Goal: Transaction & Acquisition: Purchase product/service

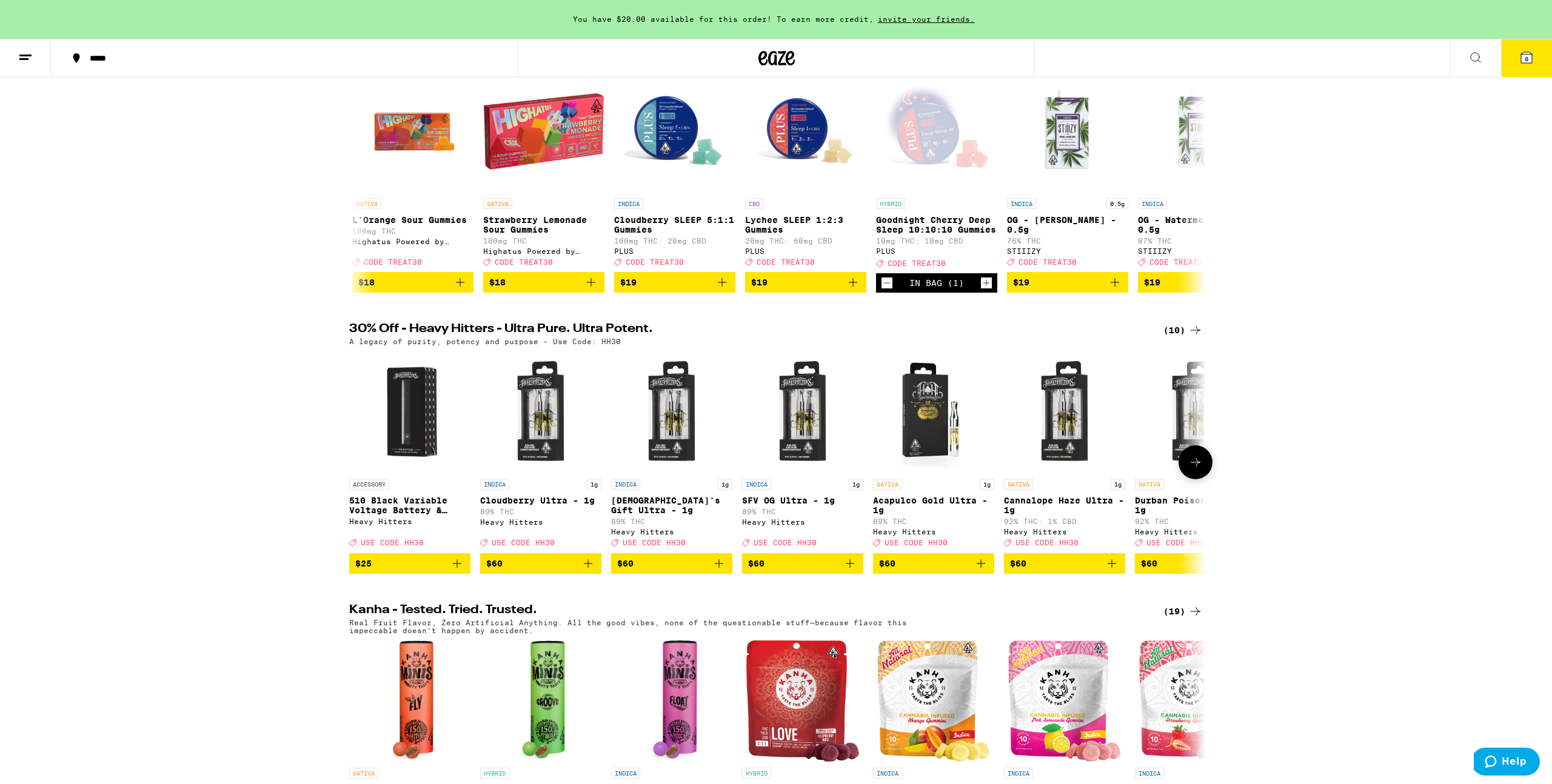
scroll to position [185, 0]
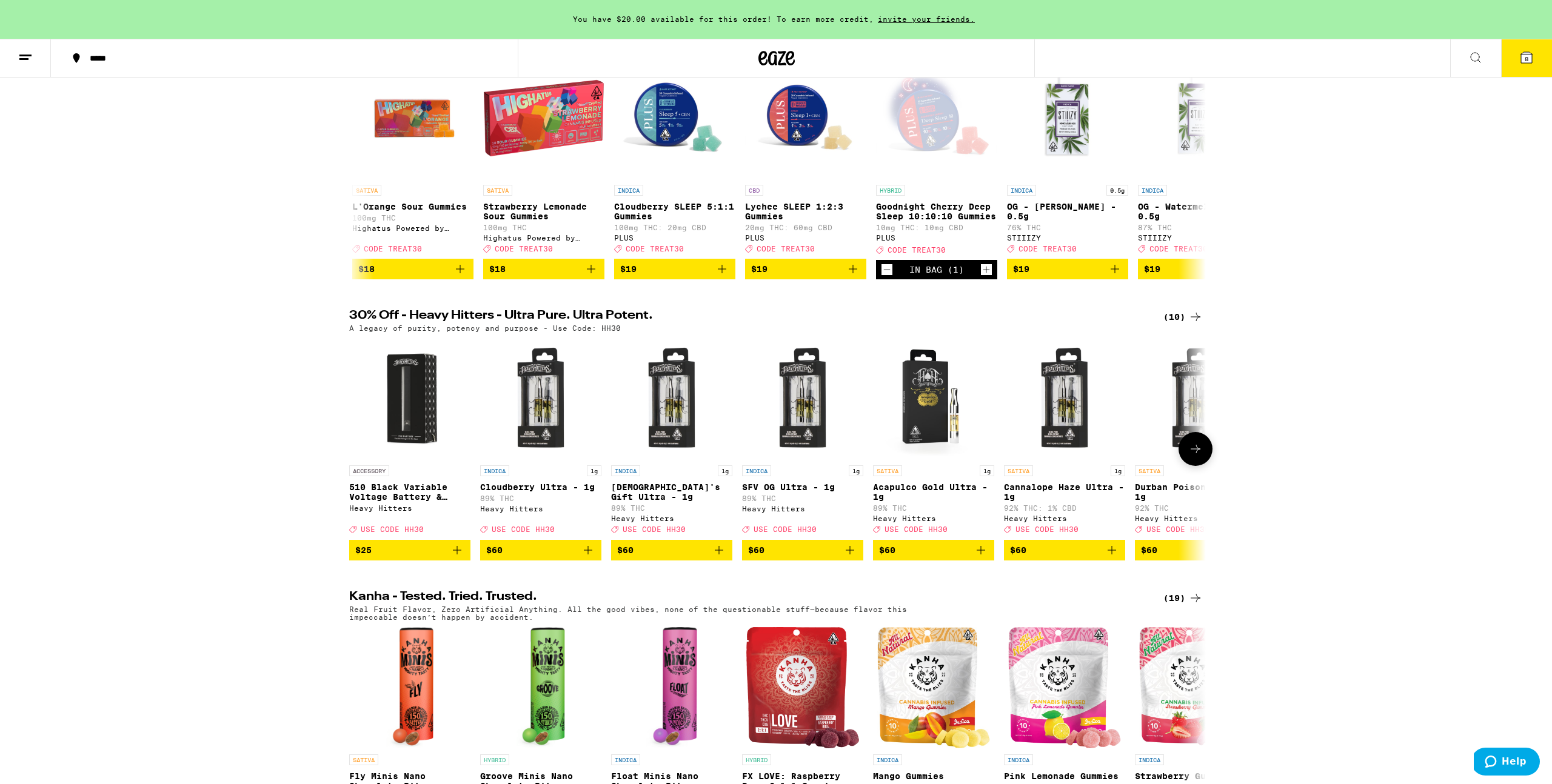
click at [1193, 456] on icon at bounding box center [1196, 449] width 15 height 15
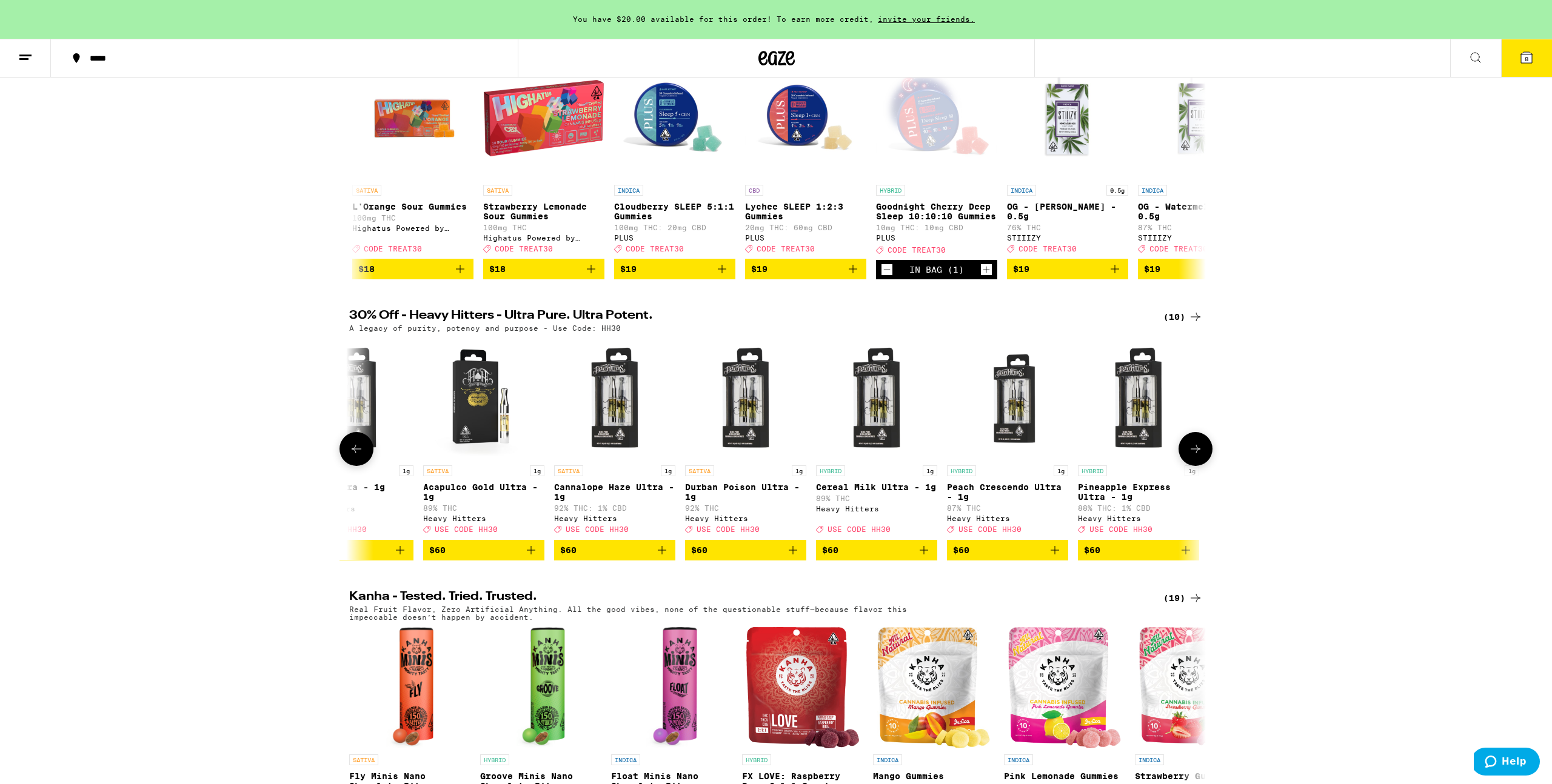
scroll to position [0, 456]
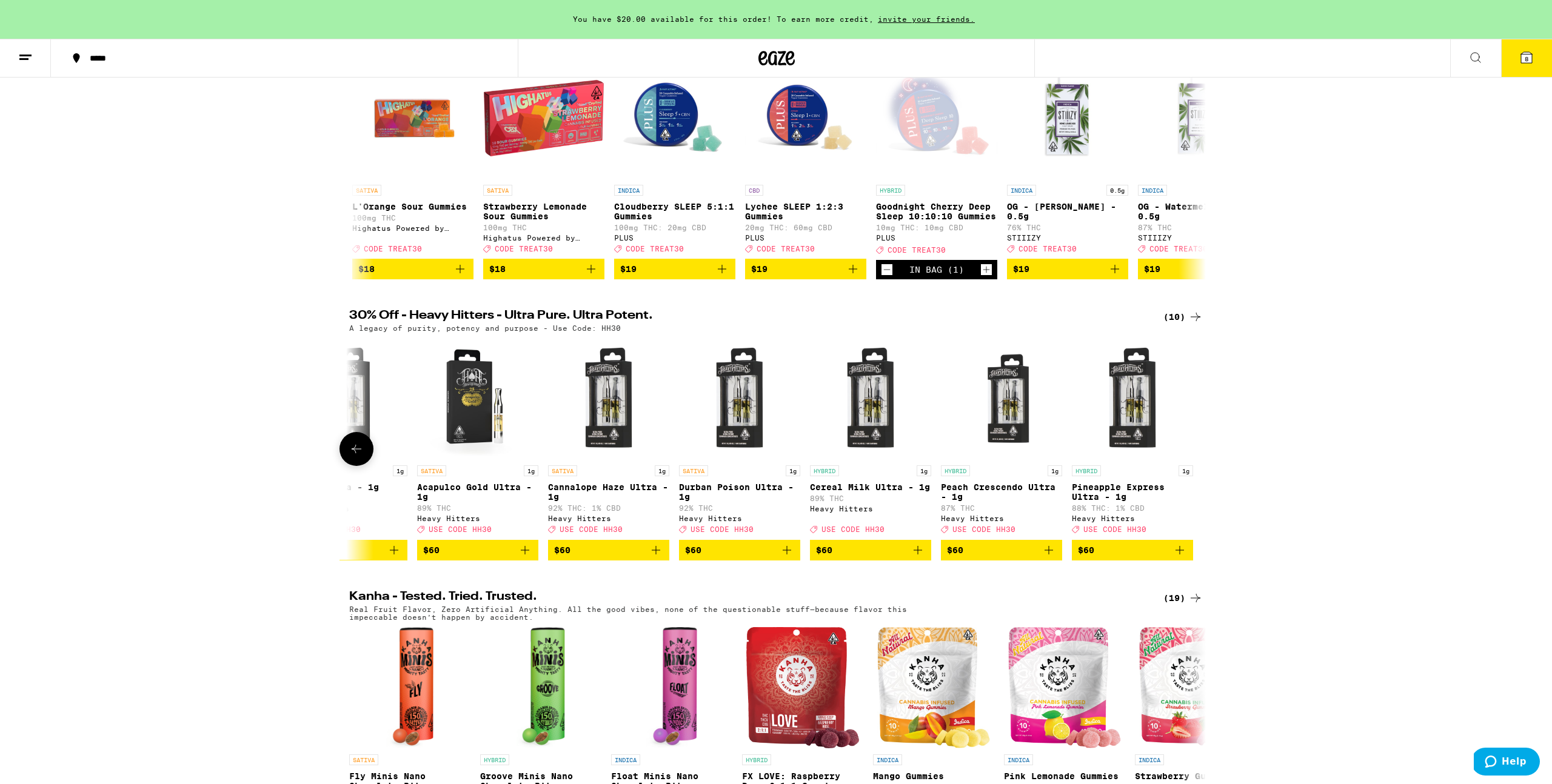
click at [357, 466] on button at bounding box center [357, 449] width 34 height 34
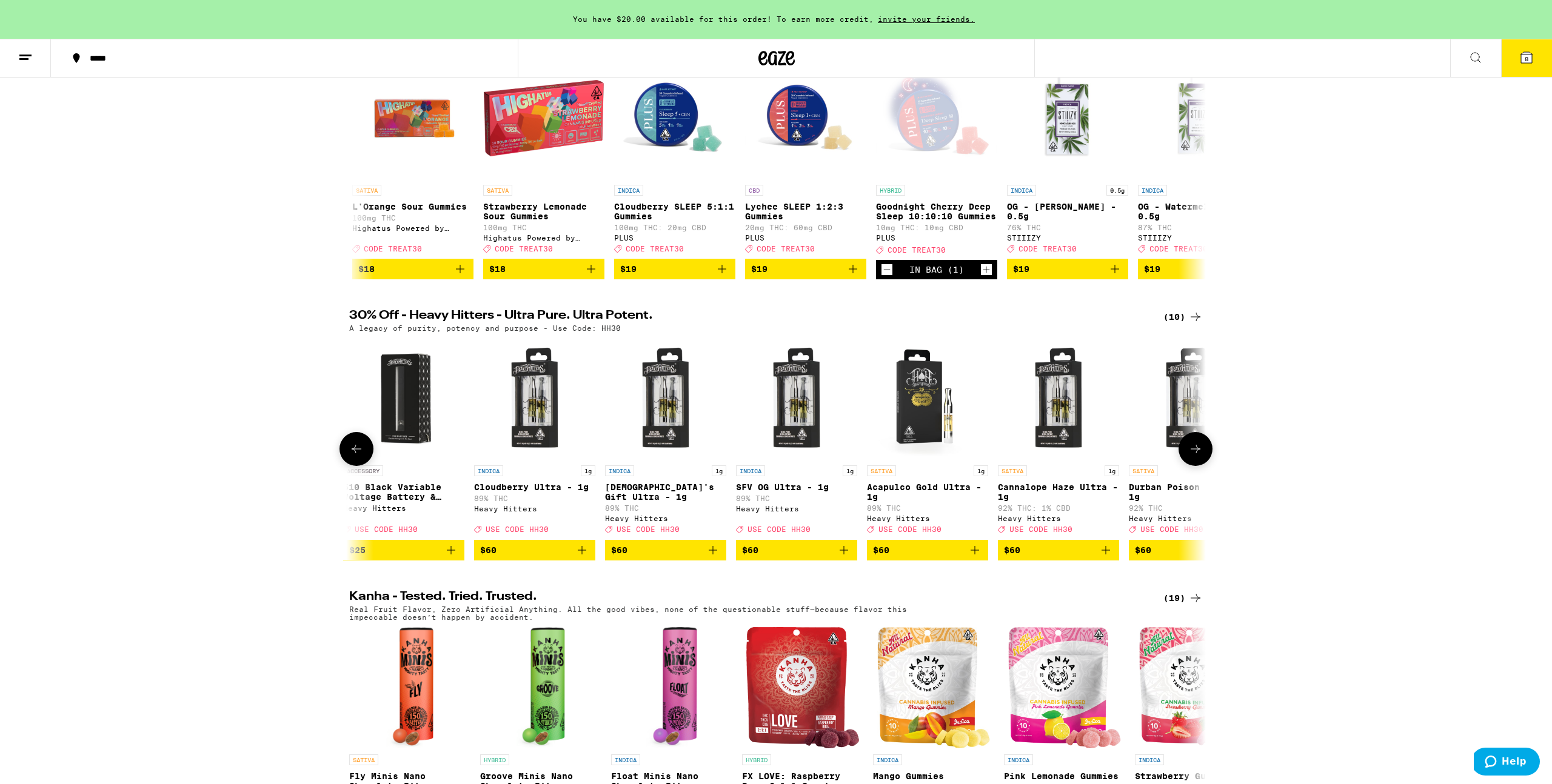
scroll to position [0, 0]
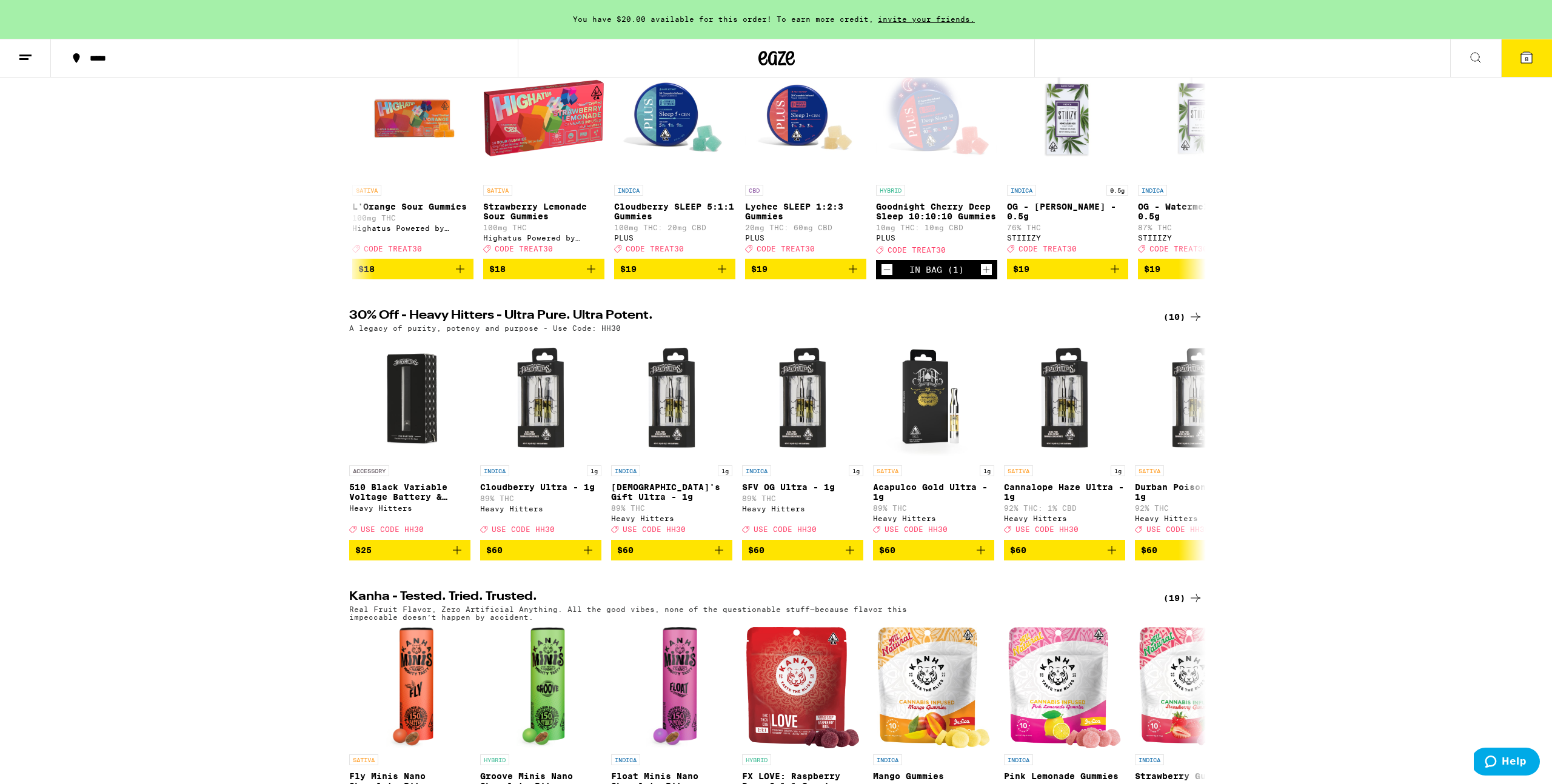
drag, startPoint x: 357, startPoint y: 475, endPoint x: 318, endPoint y: 480, distance: 39.3
click at [319, 480] on div "30% Off - Heavy Hitters - Ultra Pure. Ultra Potent. (10) A legacy of purity, po…" at bounding box center [776, 435] width 1552 height 250
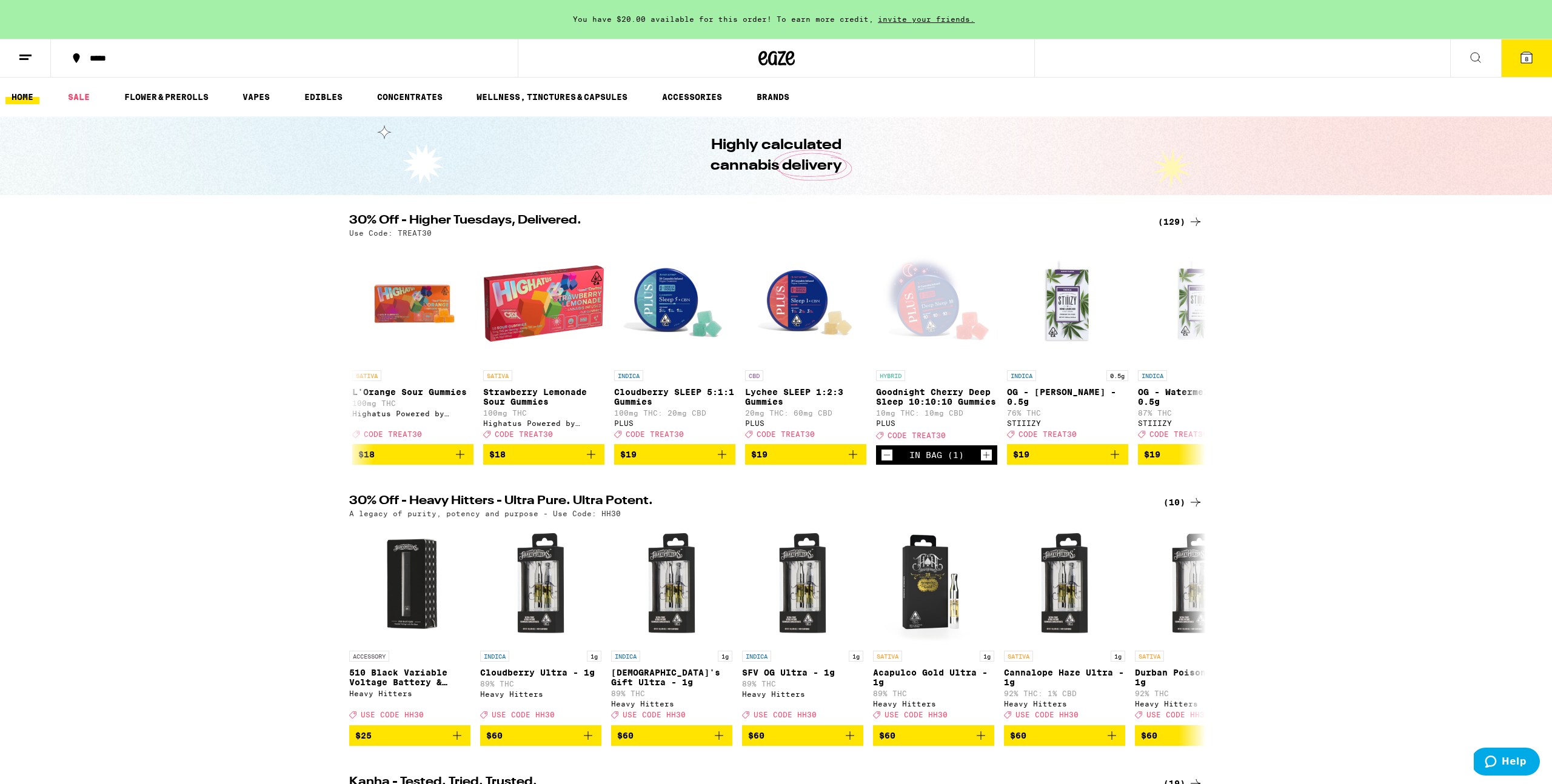
click at [1506, 54] on button "8" at bounding box center [1527, 58] width 51 height 38
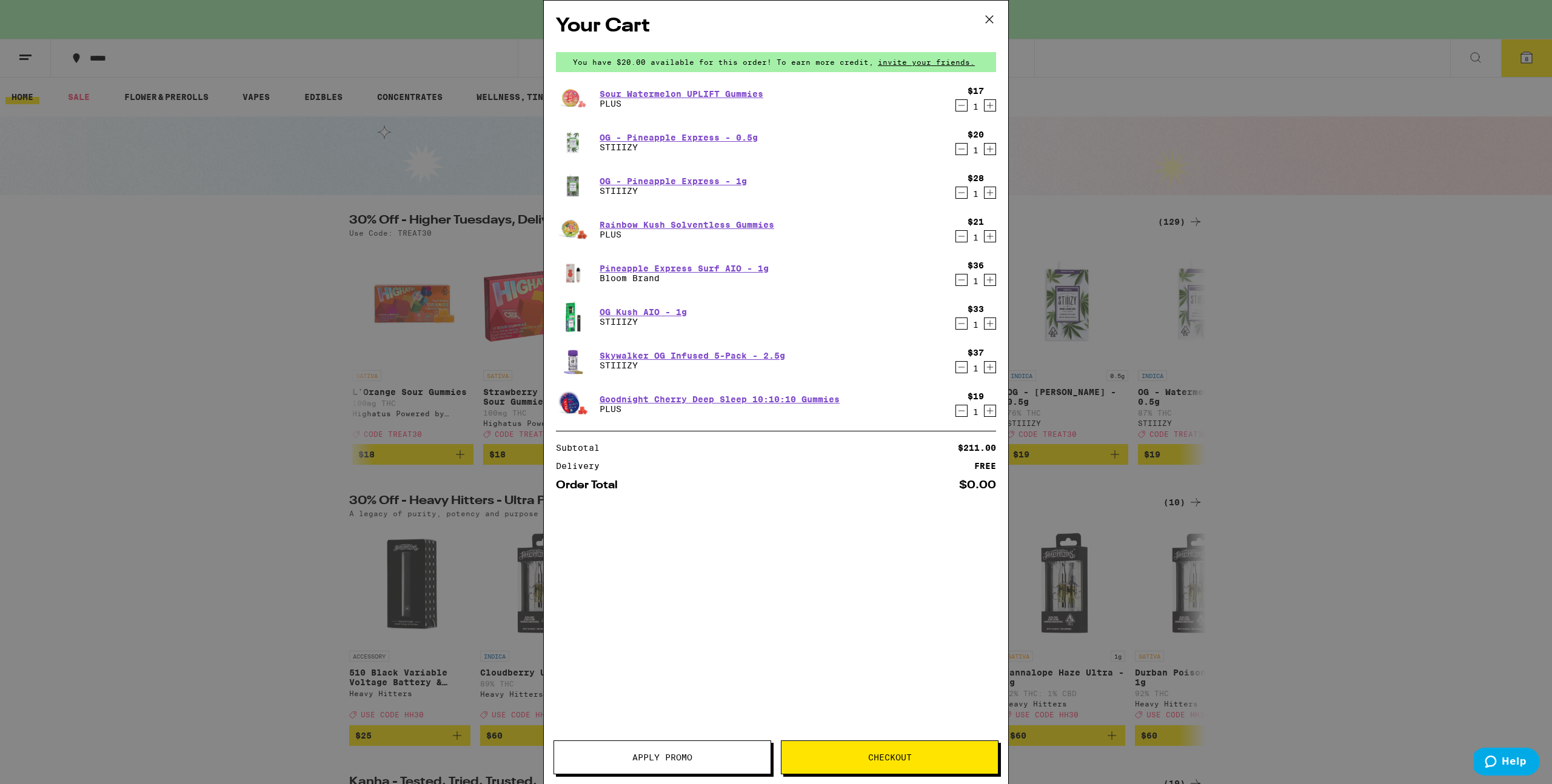
click at [1517, 55] on div "Your Cart You have $20.00 available for this order! To earn more credit, invite…" at bounding box center [776, 392] width 1552 height 784
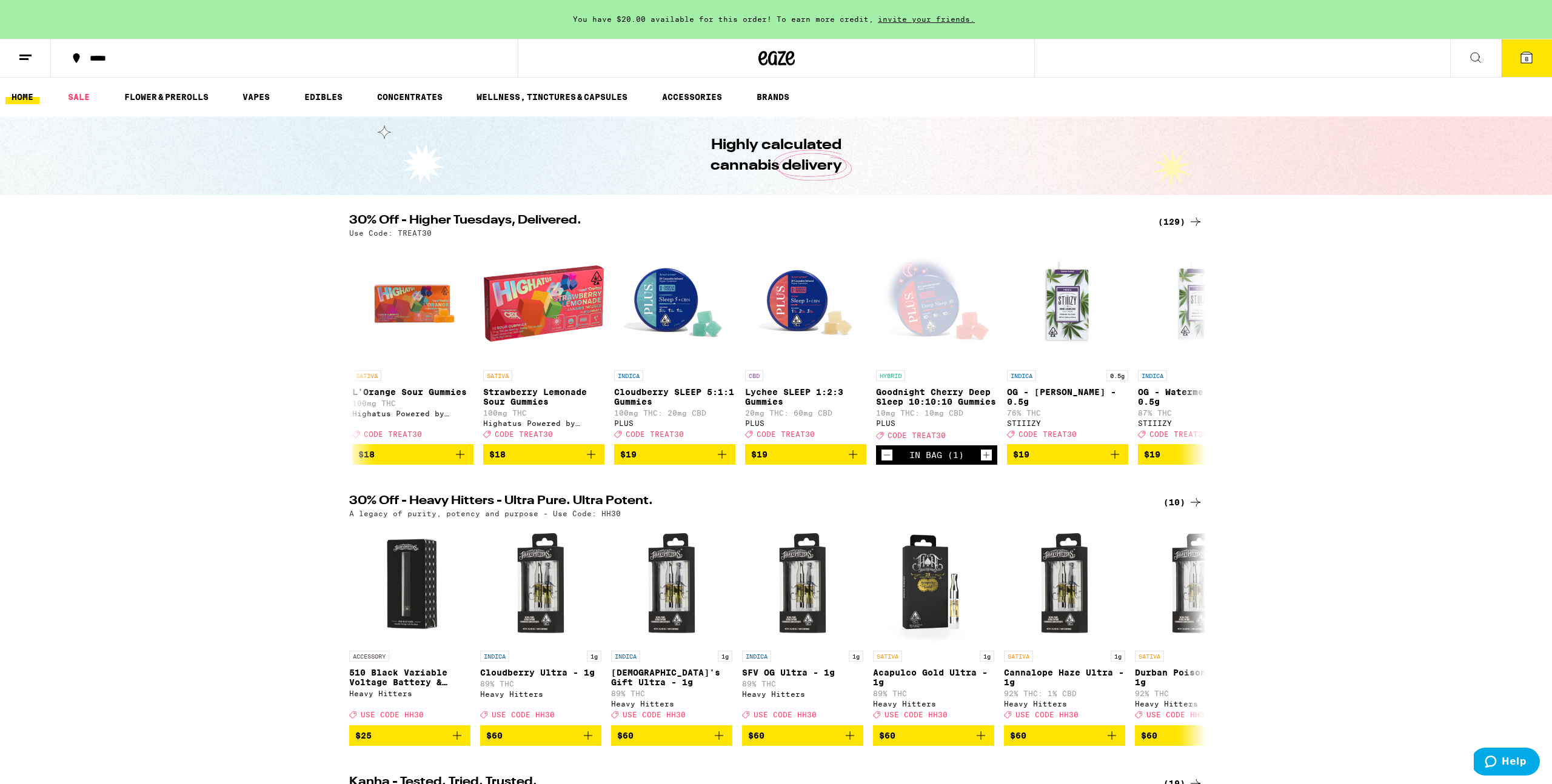
click at [1512, 59] on button "8" at bounding box center [1527, 58] width 51 height 38
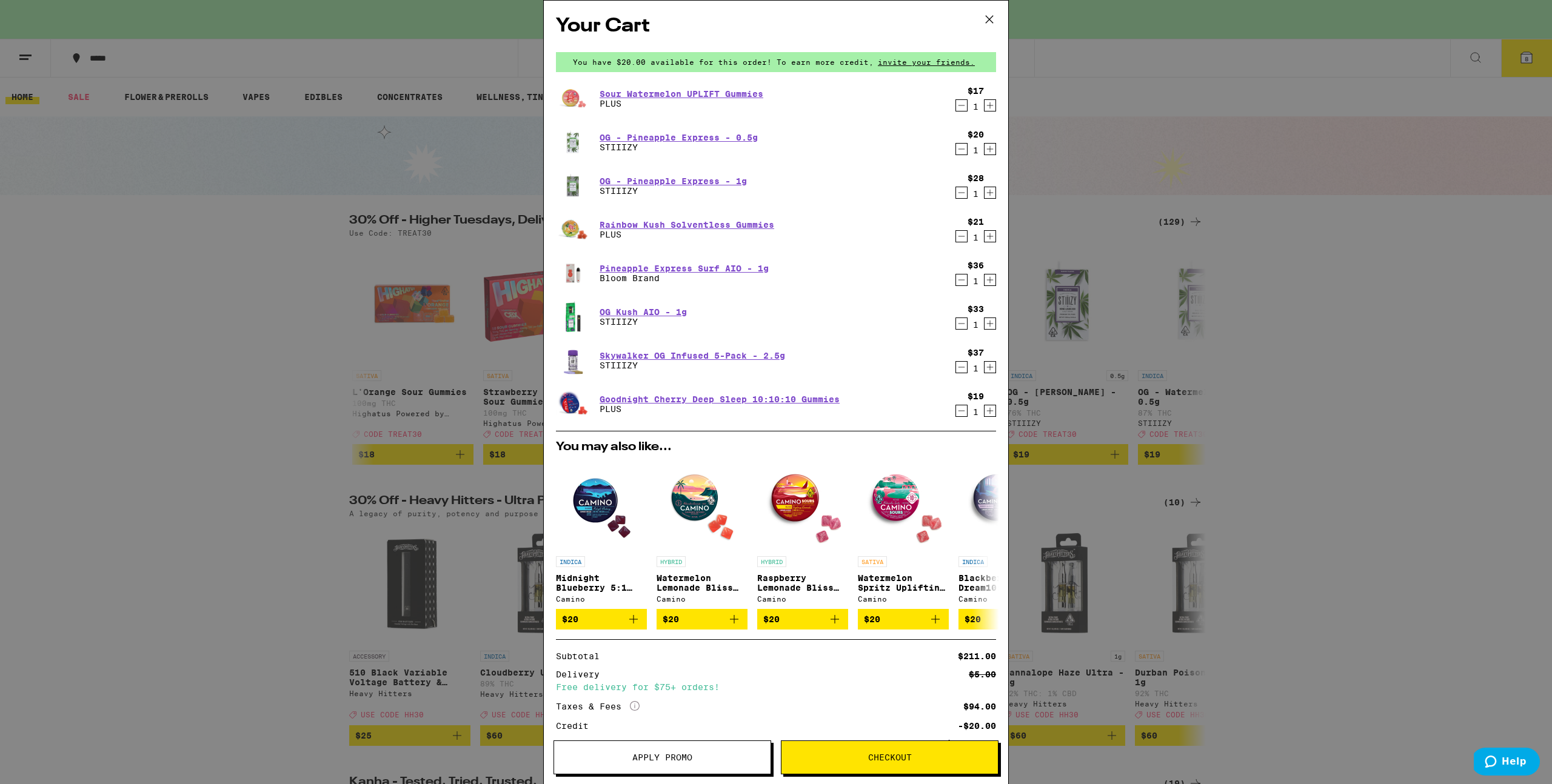
click at [959, 151] on icon "Decrement" at bounding box center [962, 149] width 11 height 15
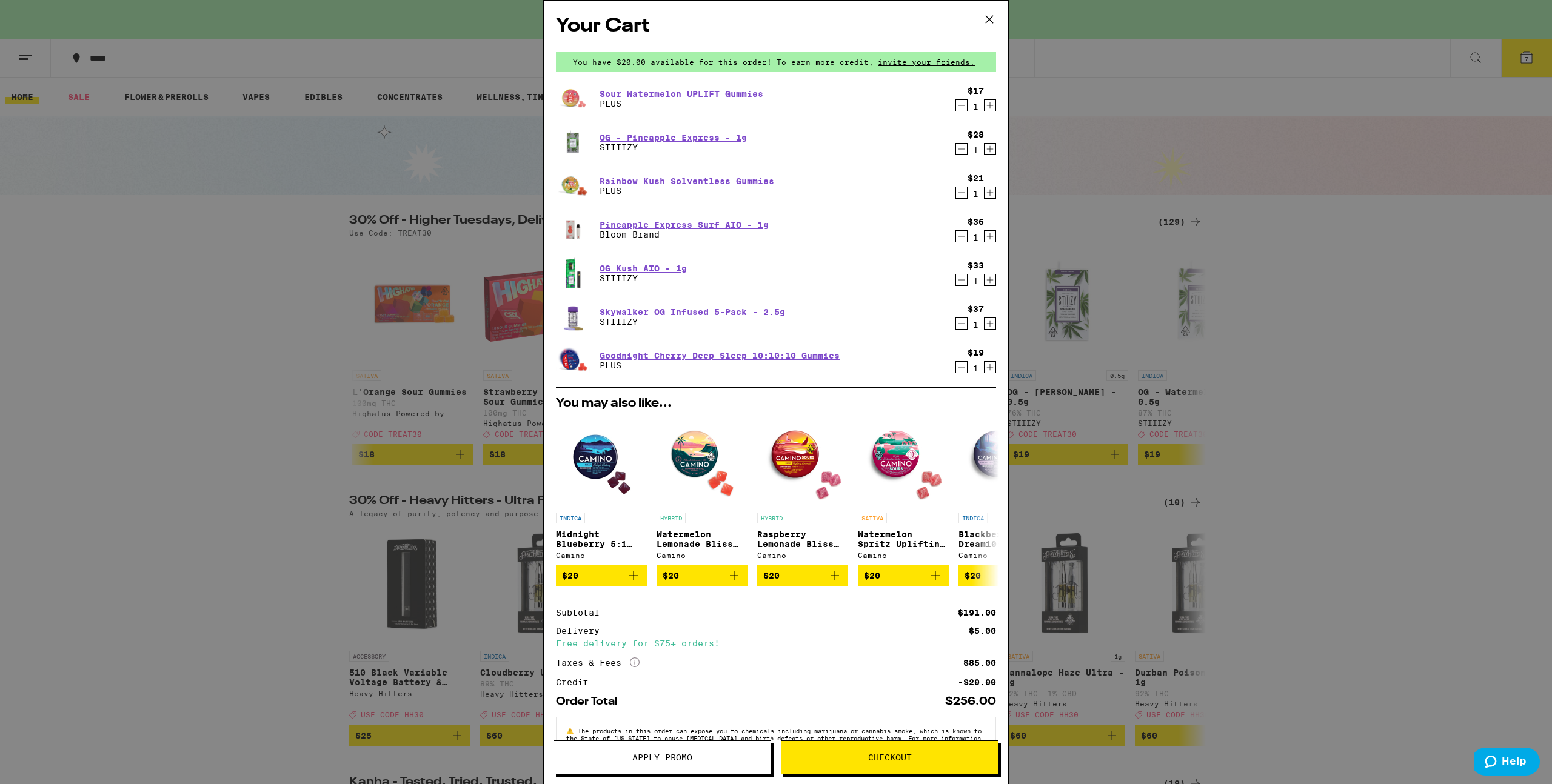
click at [961, 238] on icon "Decrement" at bounding box center [962, 236] width 11 height 15
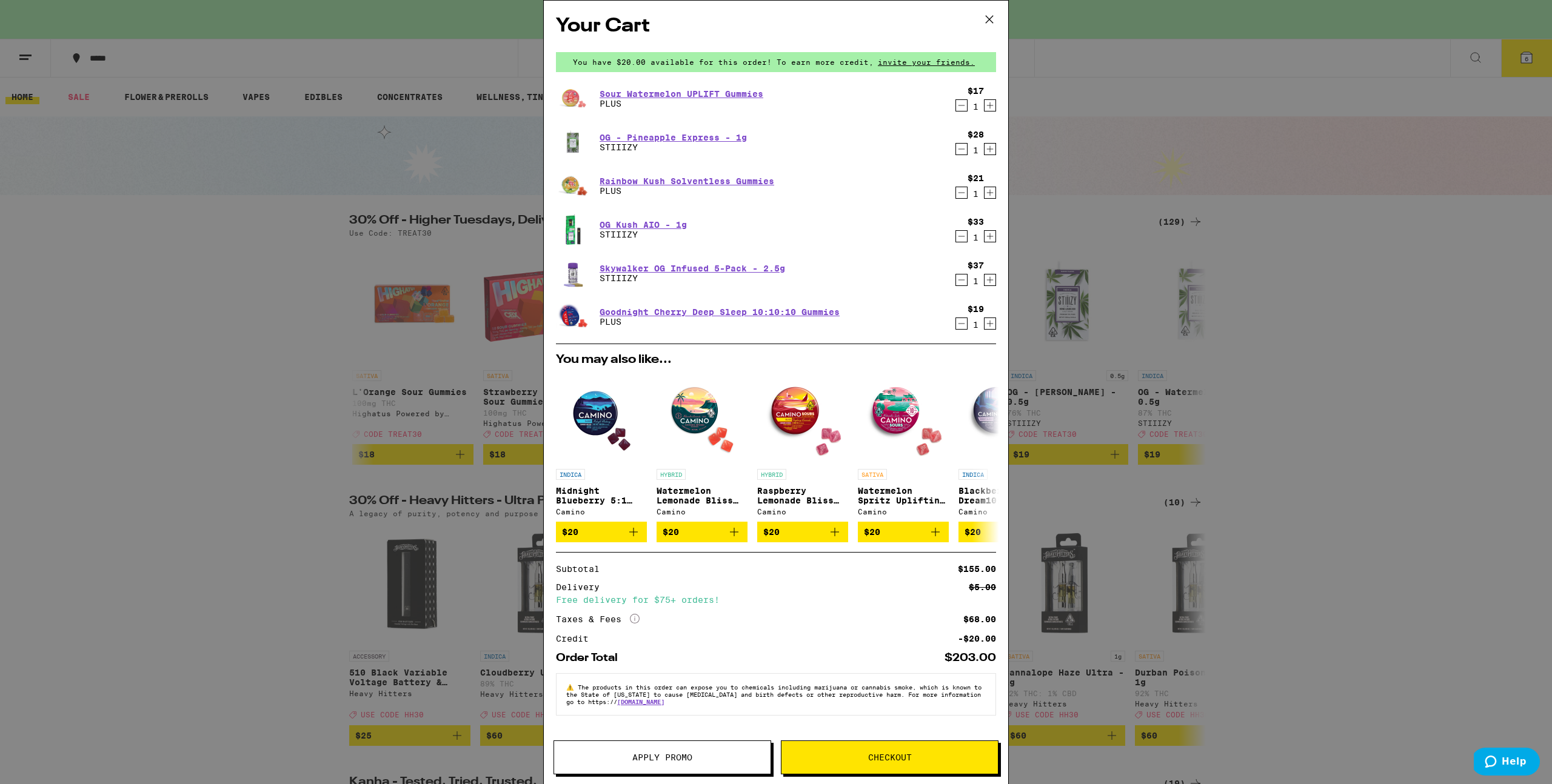
click at [961, 322] on icon "Decrement" at bounding box center [962, 323] width 11 height 15
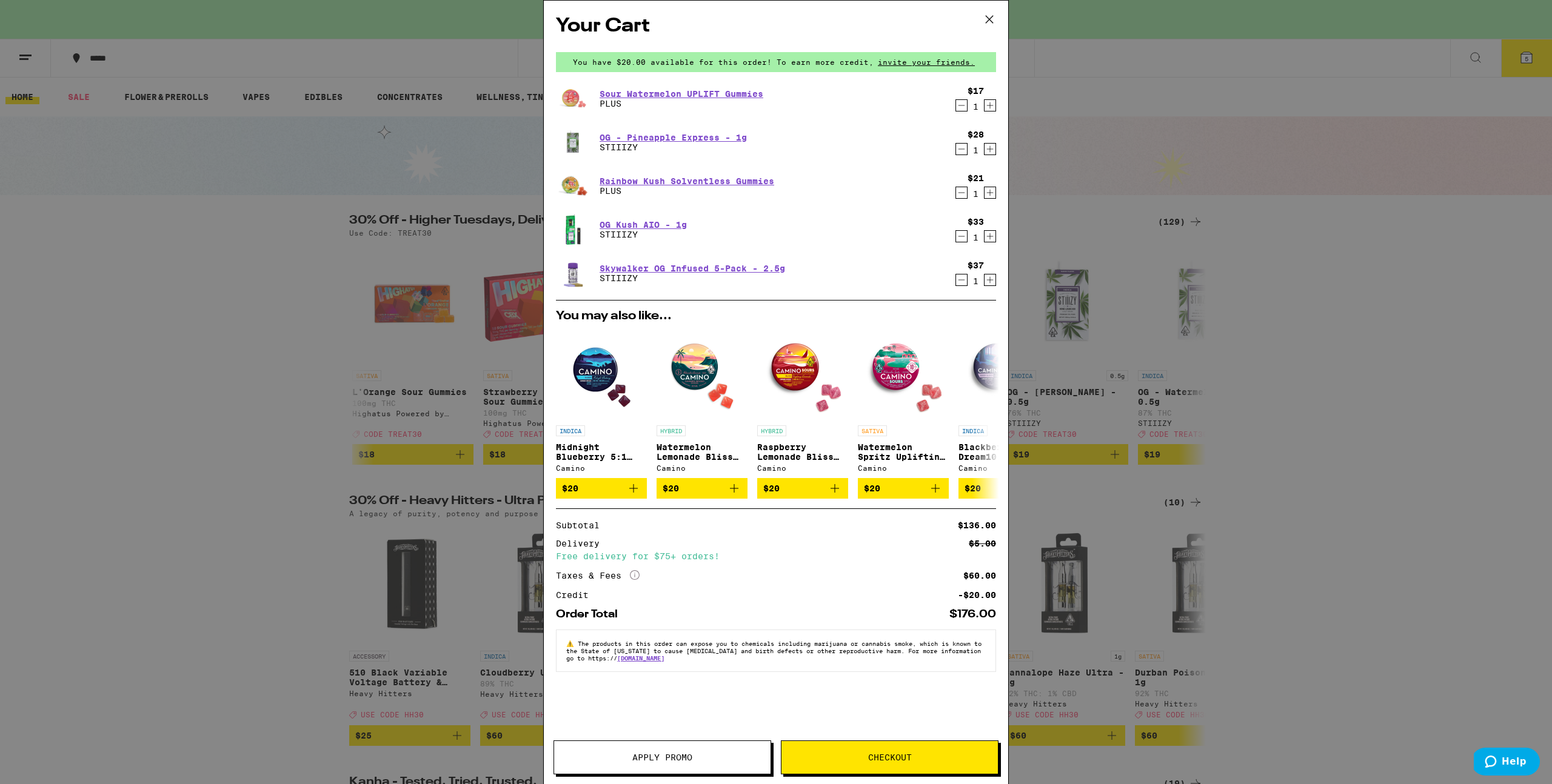
click at [962, 192] on icon "Decrement" at bounding box center [962, 192] width 6 height 0
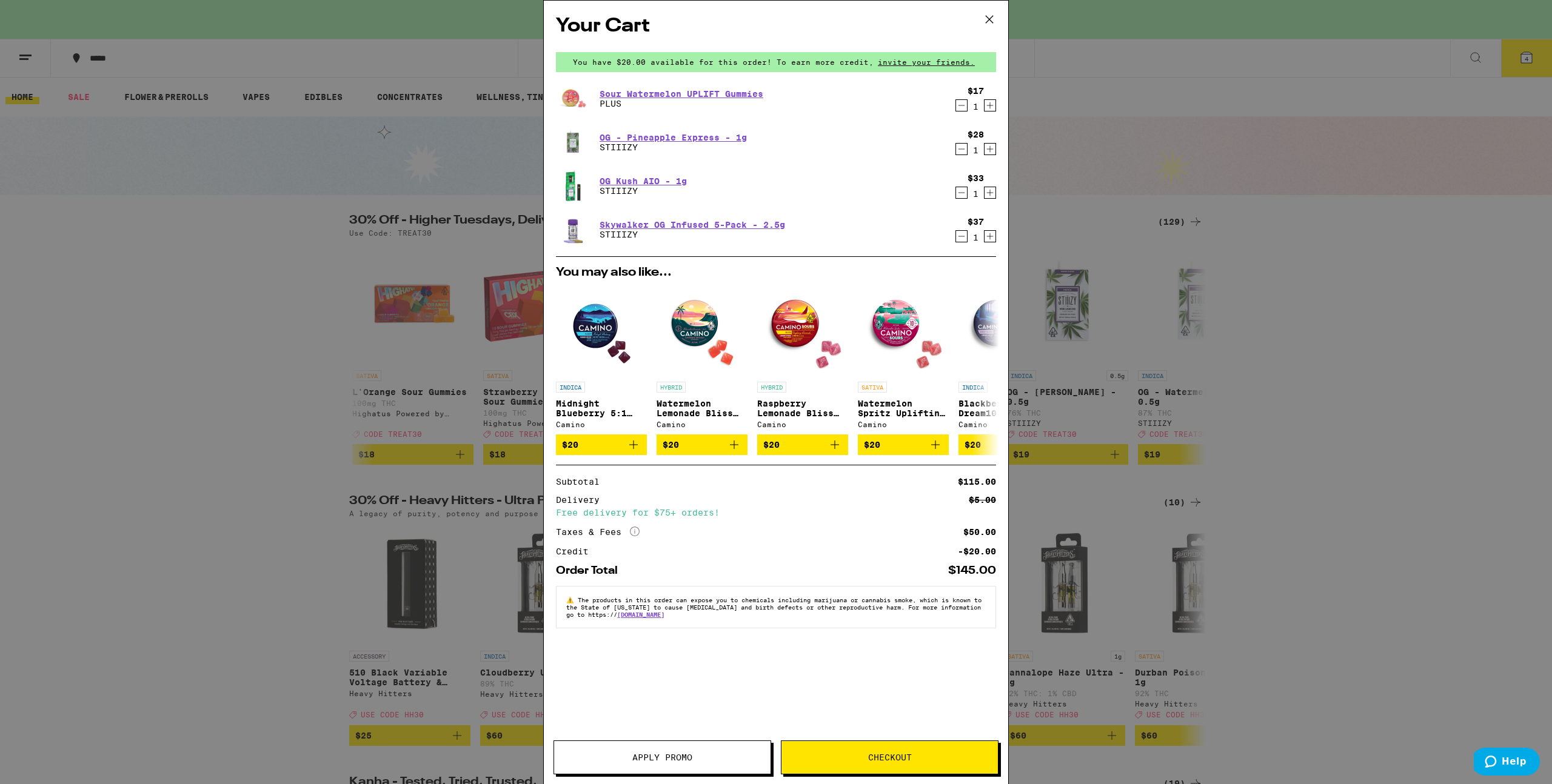
click at [750, 754] on span "Apply Promo" at bounding box center [663, 758] width 217 height 8
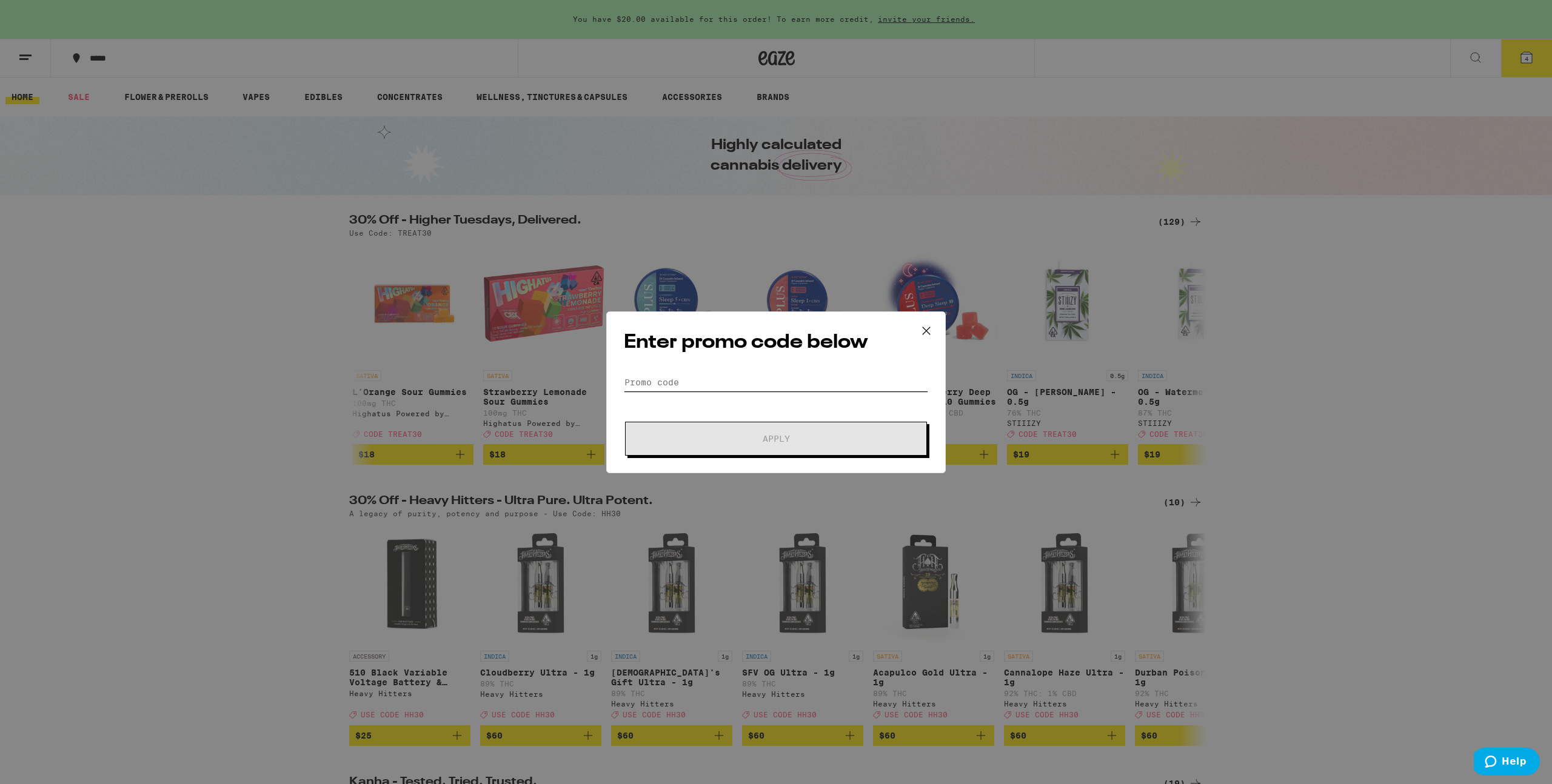
click at [736, 384] on input "Promo Code" at bounding box center [776, 383] width 304 height 18
type input "Treat30"
click at [743, 436] on span "Apply" at bounding box center [776, 439] width 218 height 8
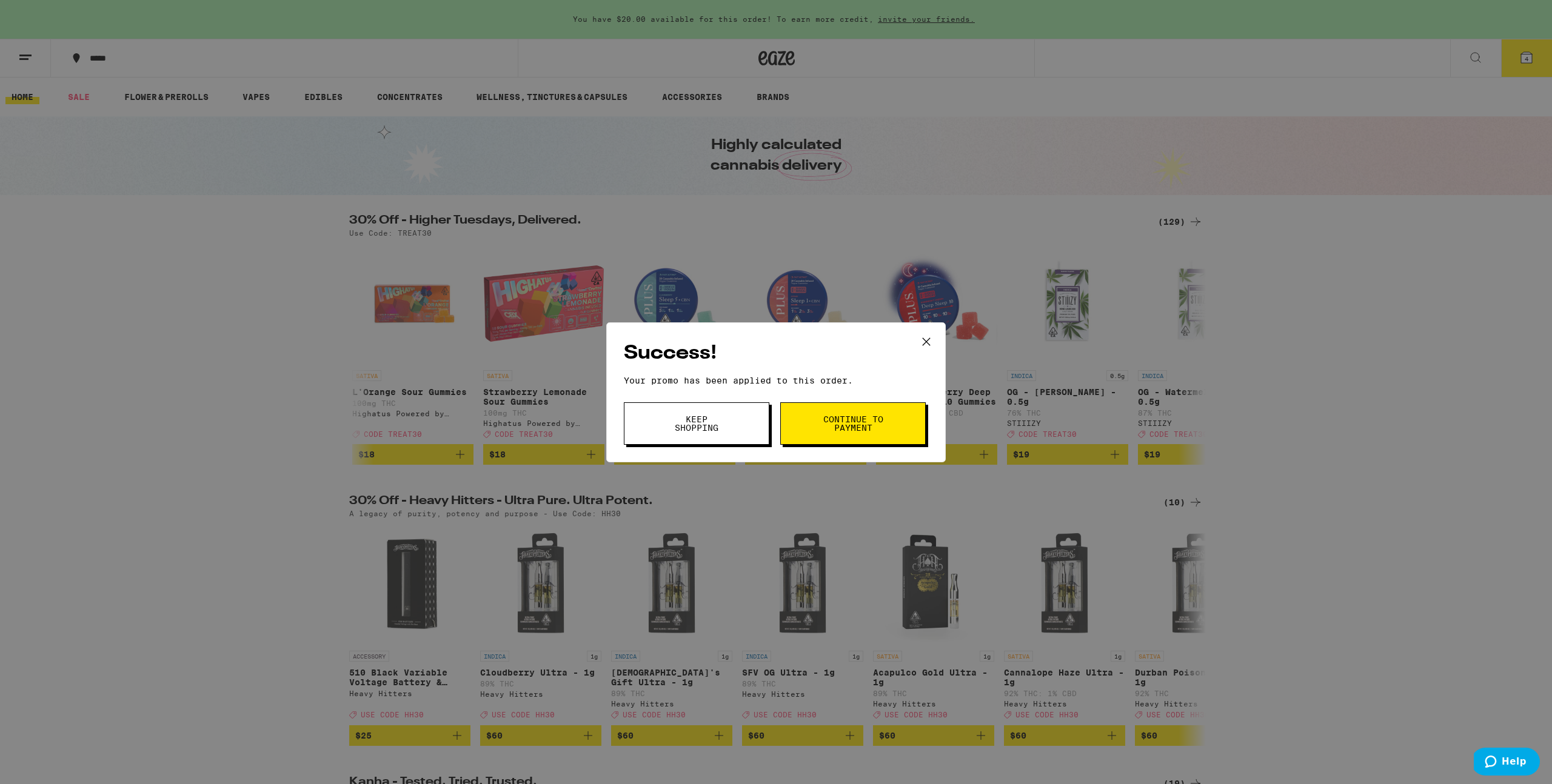
click at [929, 340] on icon at bounding box center [927, 342] width 18 height 18
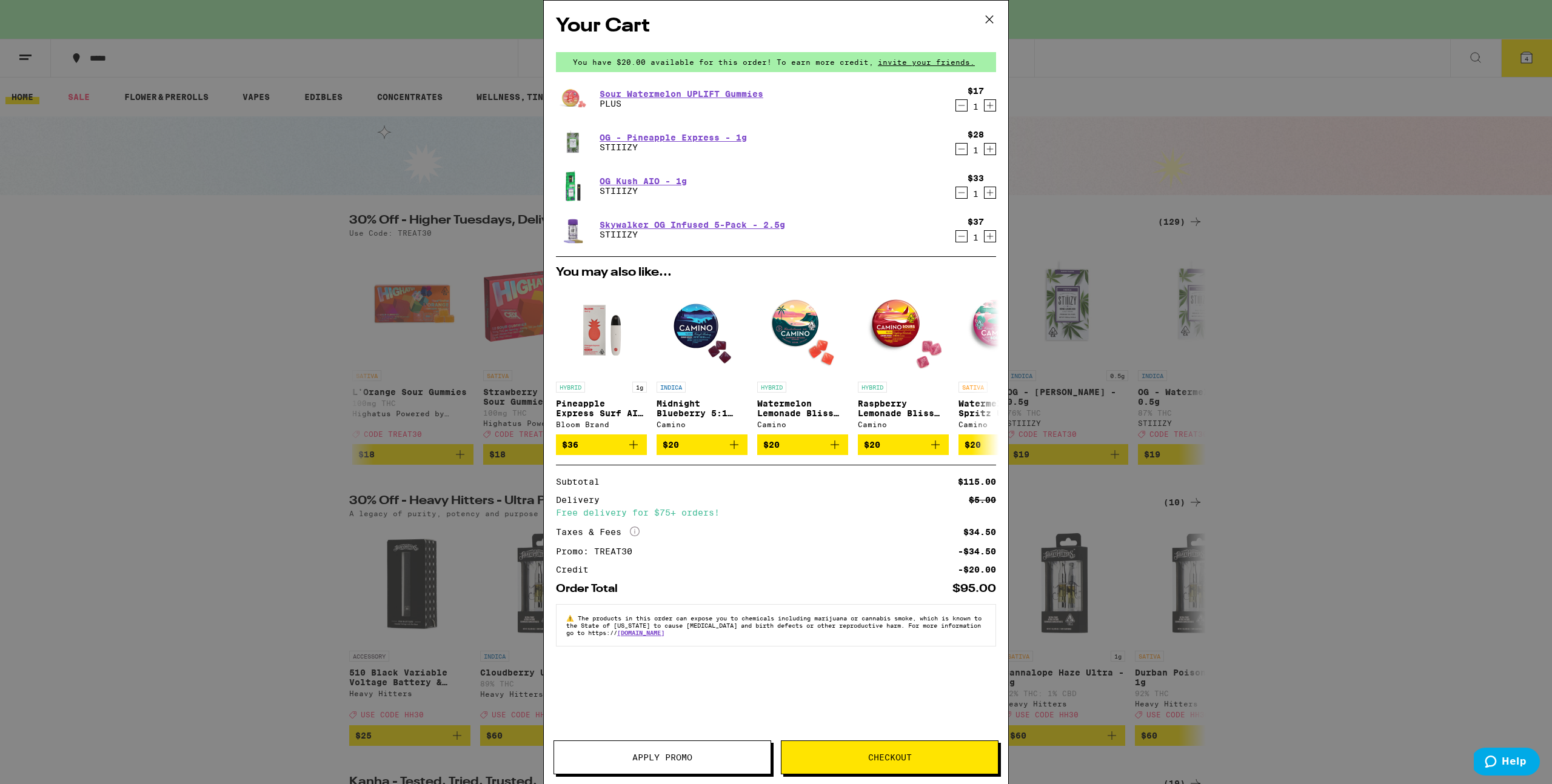
click at [959, 149] on icon "Decrement" at bounding box center [962, 149] width 6 height 0
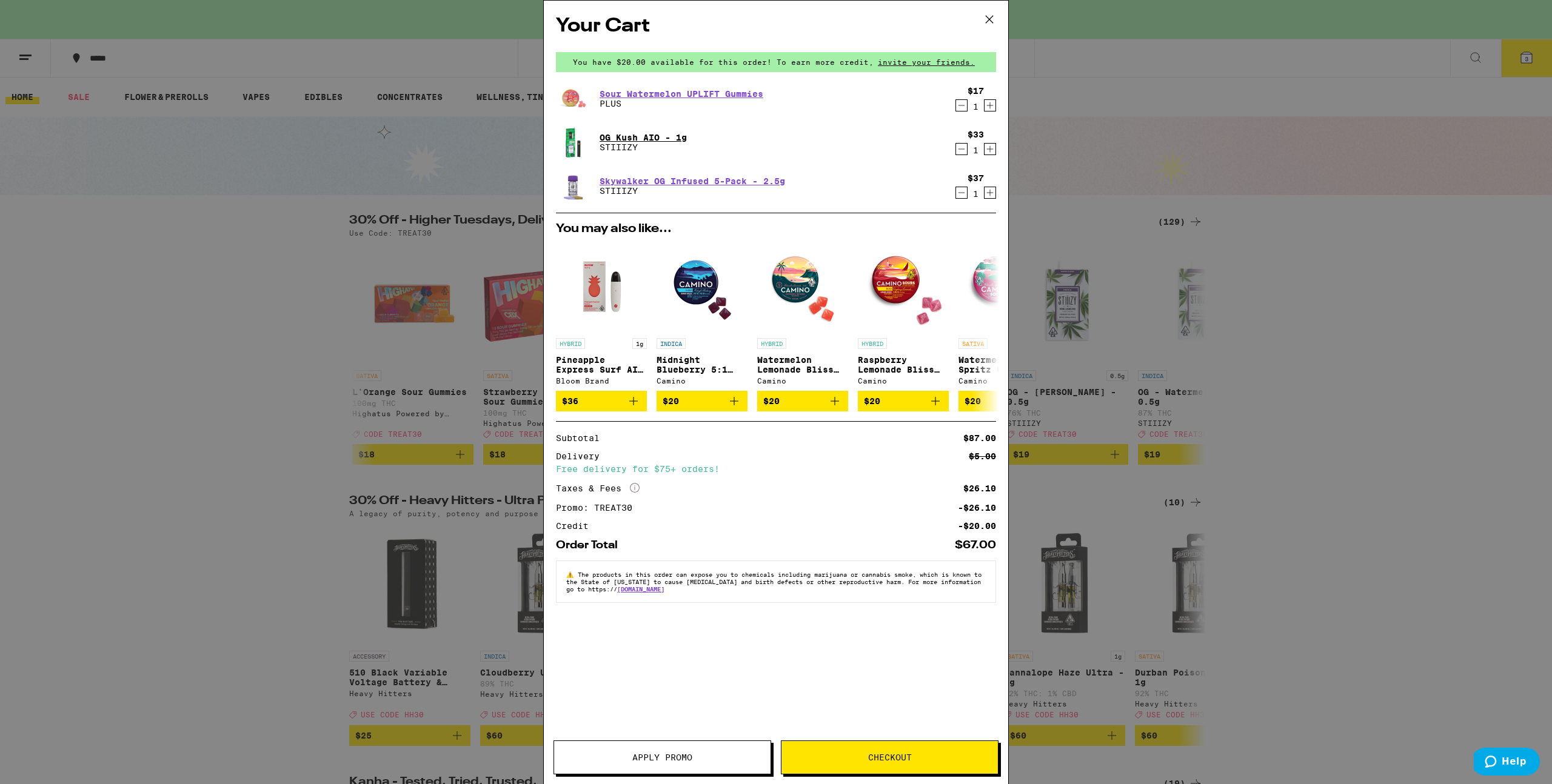
click at [649, 135] on link "OG Kush AIO - 1g" at bounding box center [643, 138] width 87 height 10
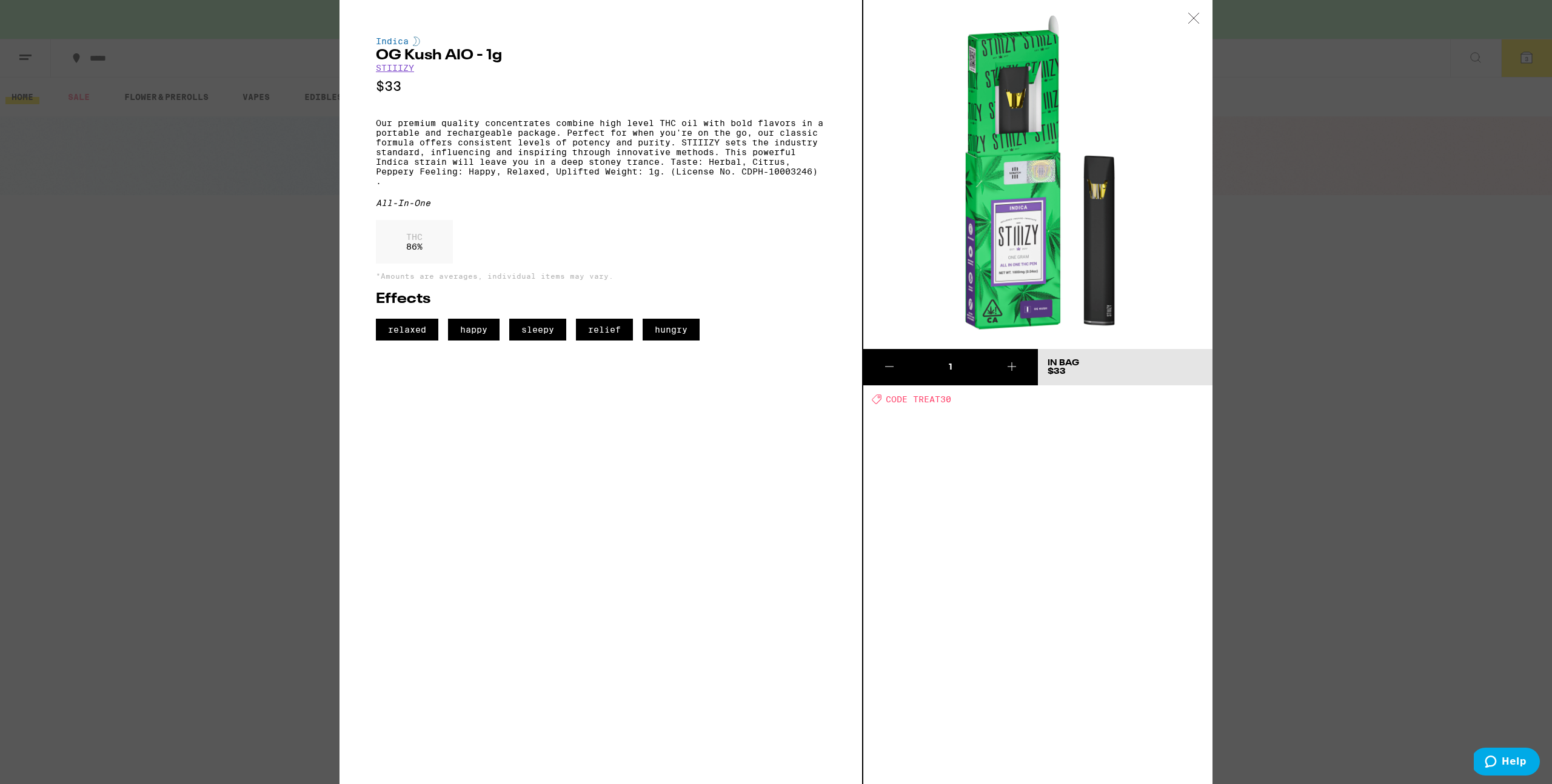
click at [1192, 17] on icon at bounding box center [1194, 18] width 12 height 11
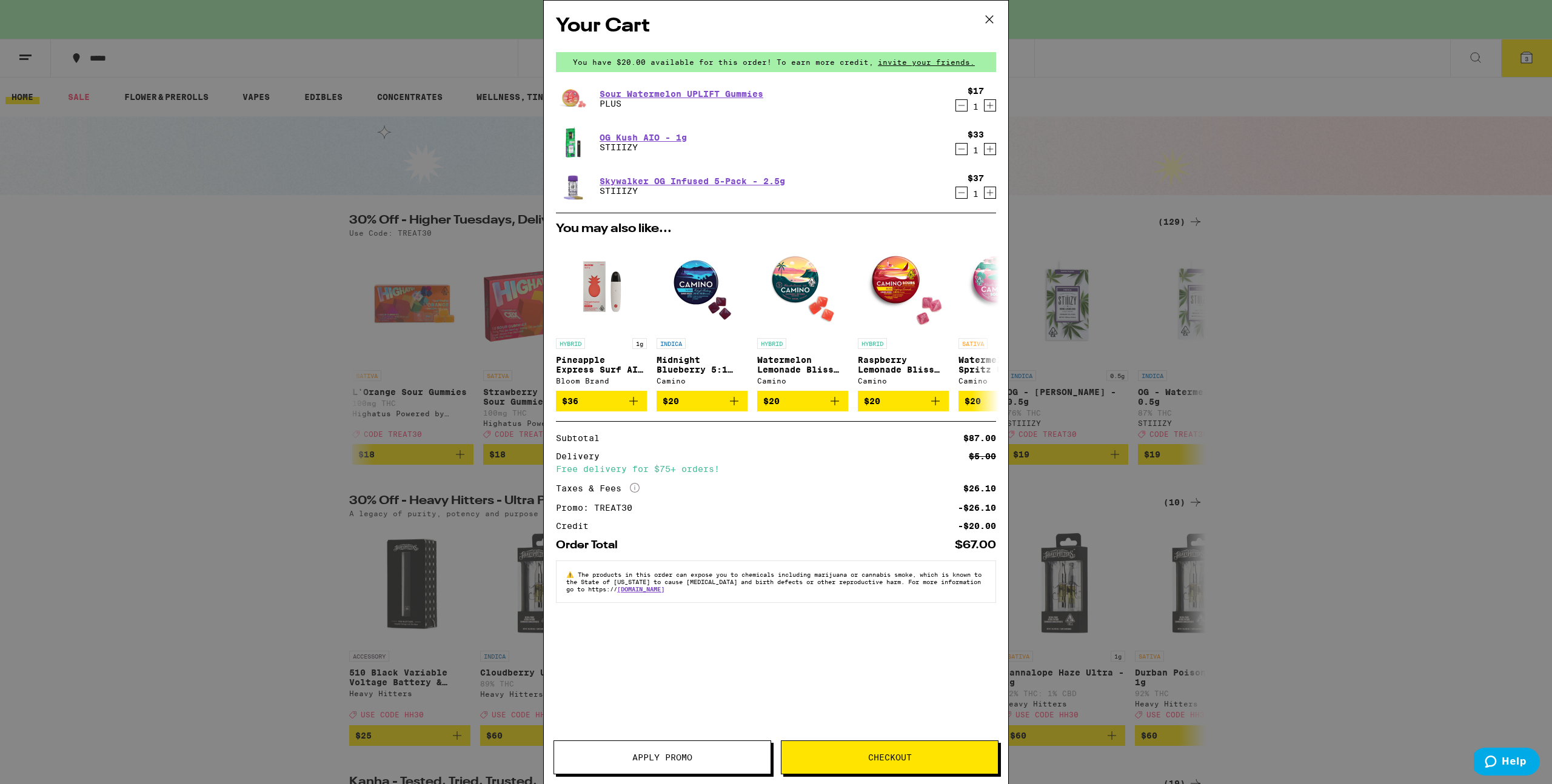
click at [1386, 323] on div "Your Cart You have $20.00 available for this order! To earn more credit, invite…" at bounding box center [776, 392] width 1552 height 784
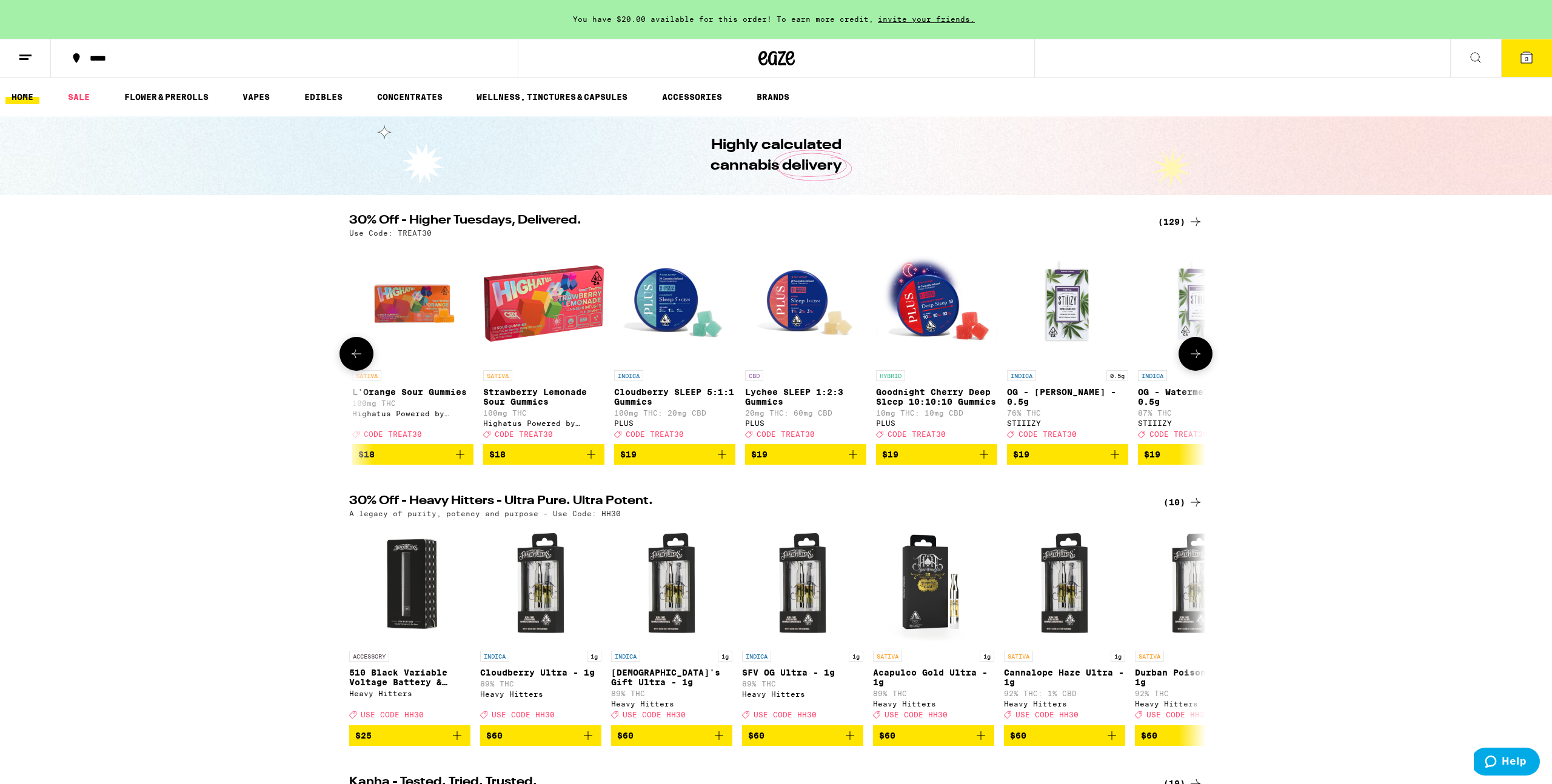
click at [343, 361] on button at bounding box center [357, 354] width 34 height 34
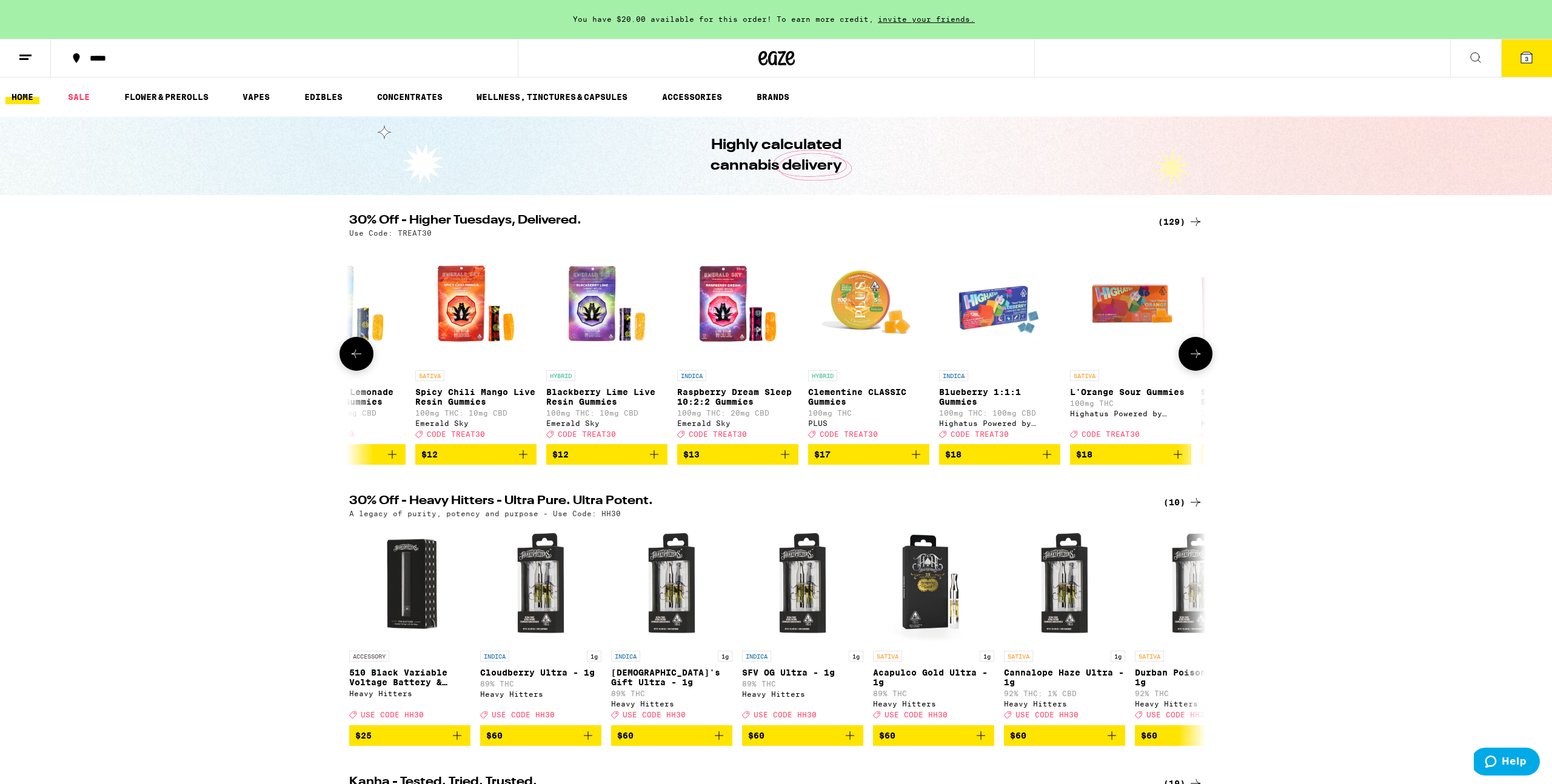
scroll to position [0, 3336]
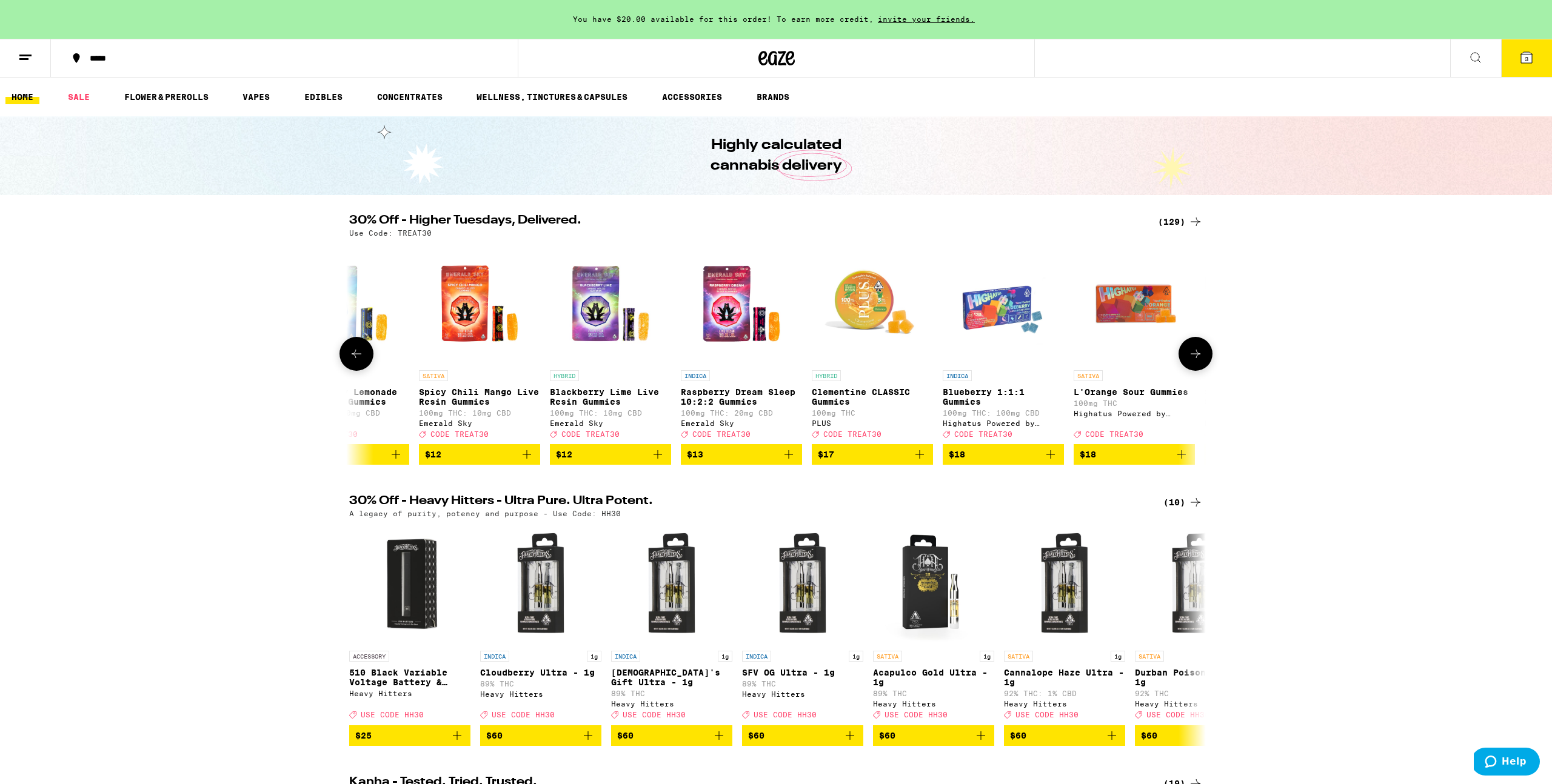
click at [353, 371] on button at bounding box center [357, 354] width 34 height 34
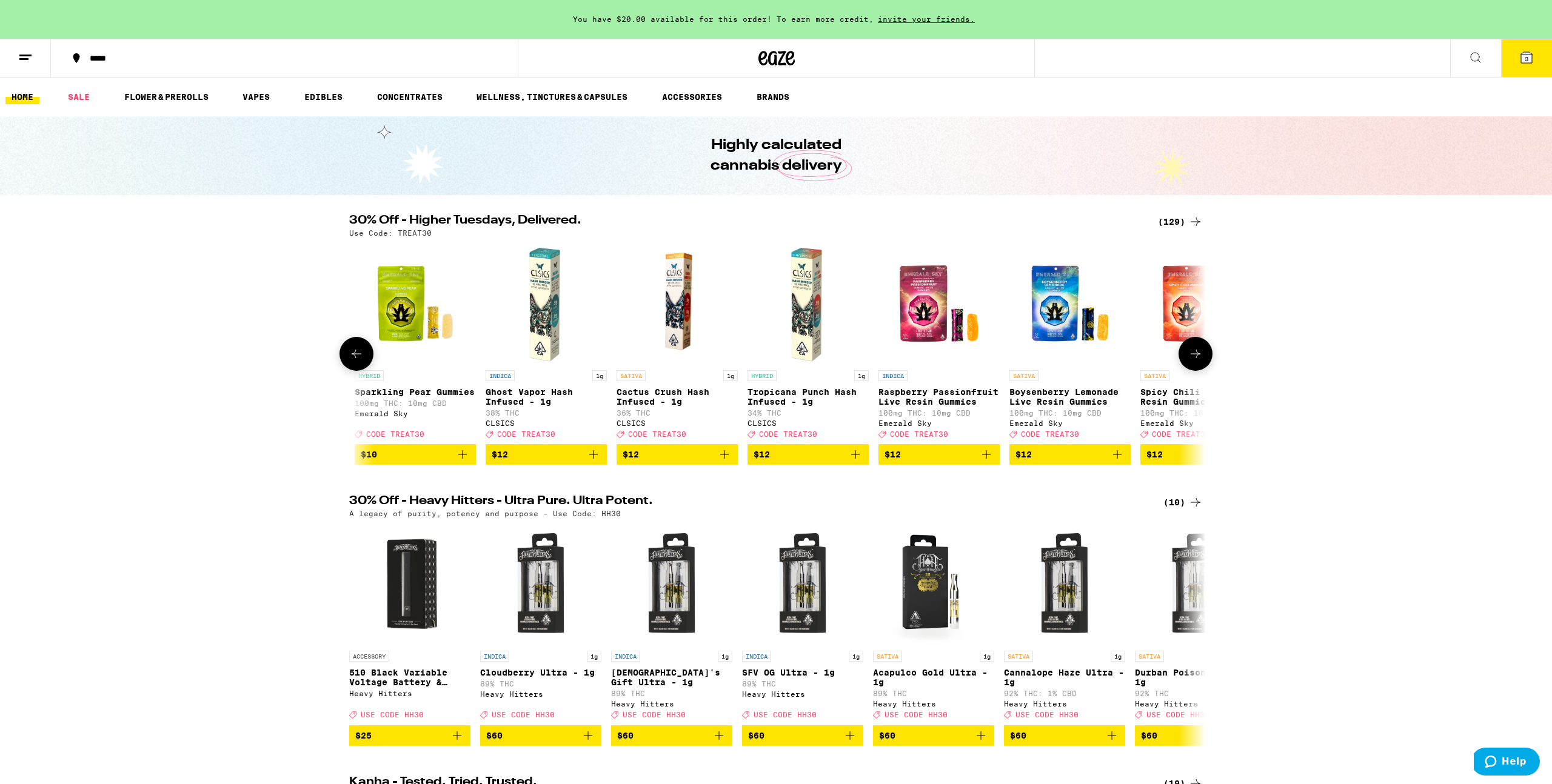
click at [353, 371] on button at bounding box center [357, 354] width 34 height 34
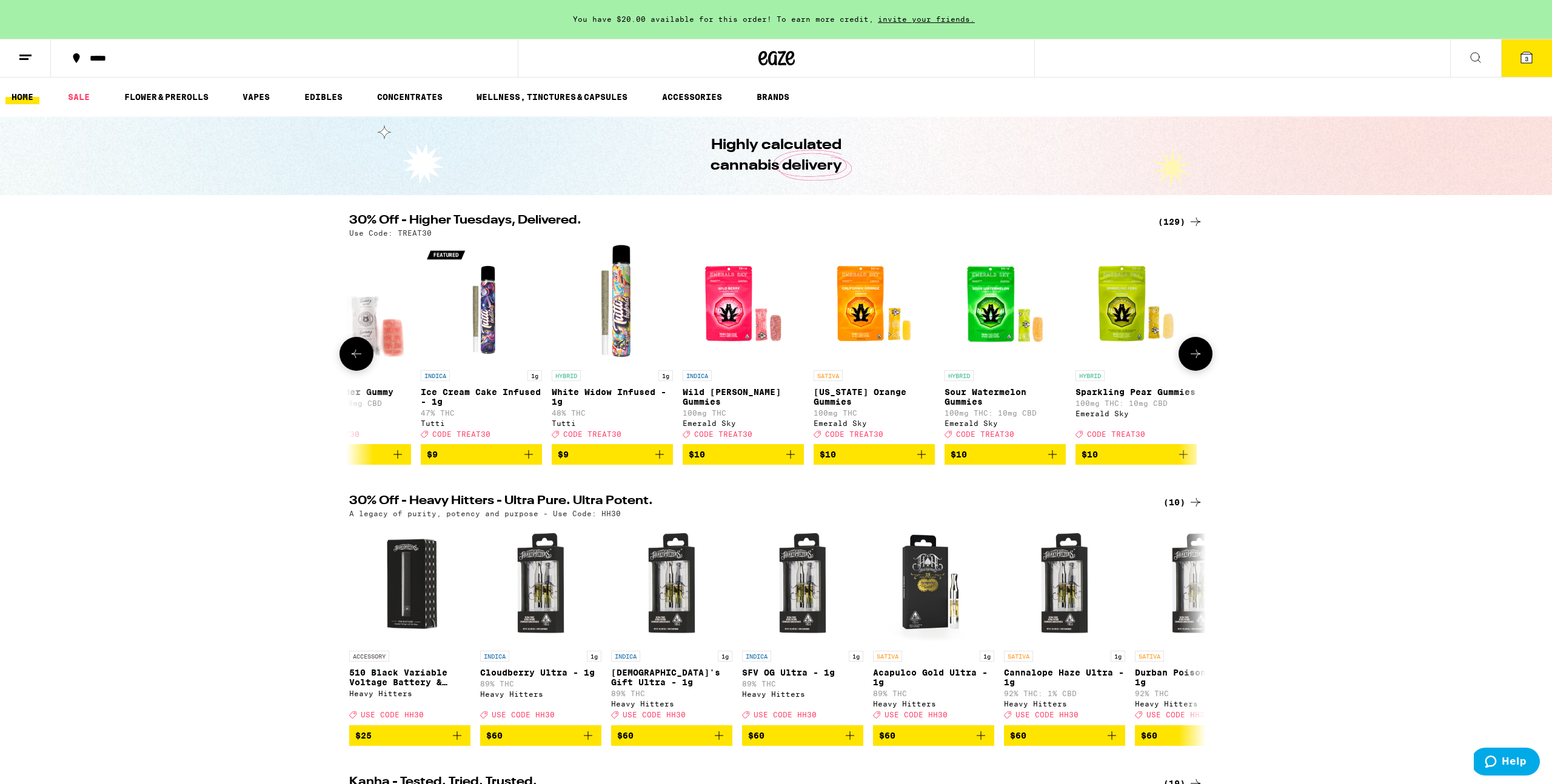
scroll to position [0, 1893]
click at [663, 462] on icon "Add to bag" at bounding box center [660, 454] width 15 height 15
click at [363, 364] on button at bounding box center [357, 354] width 34 height 34
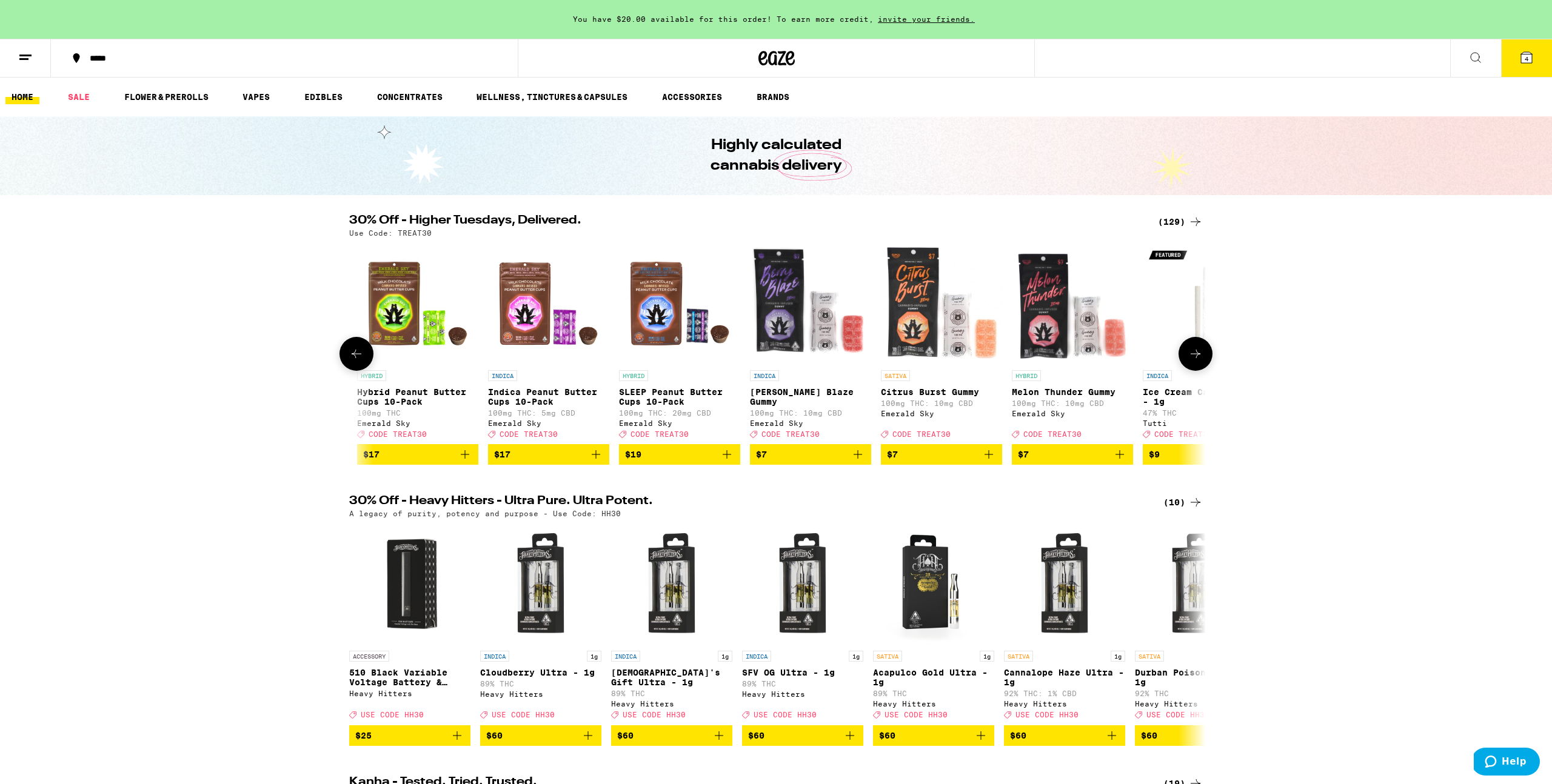
click at [363, 364] on button at bounding box center [357, 354] width 34 height 34
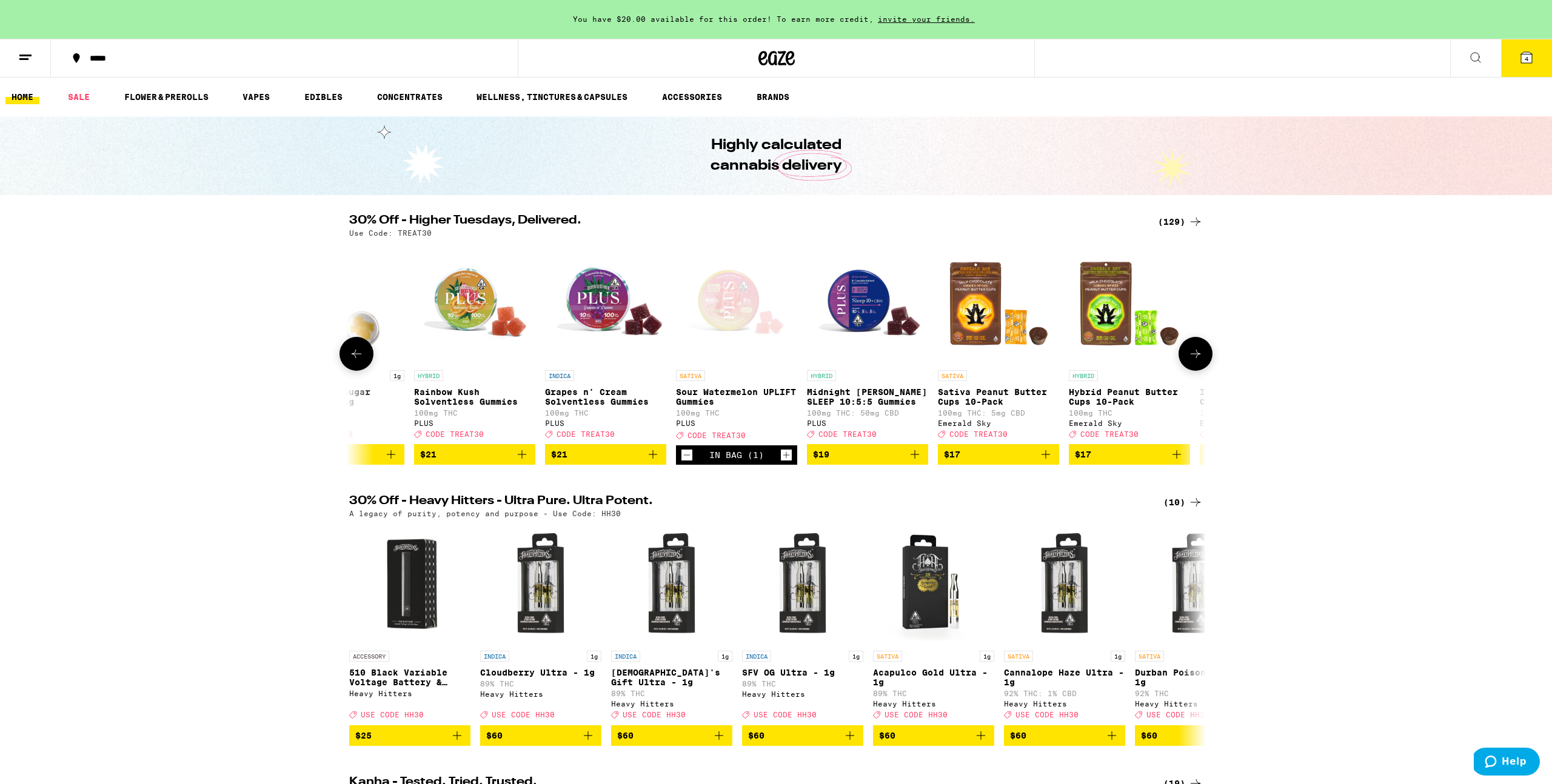
scroll to position [0, 450]
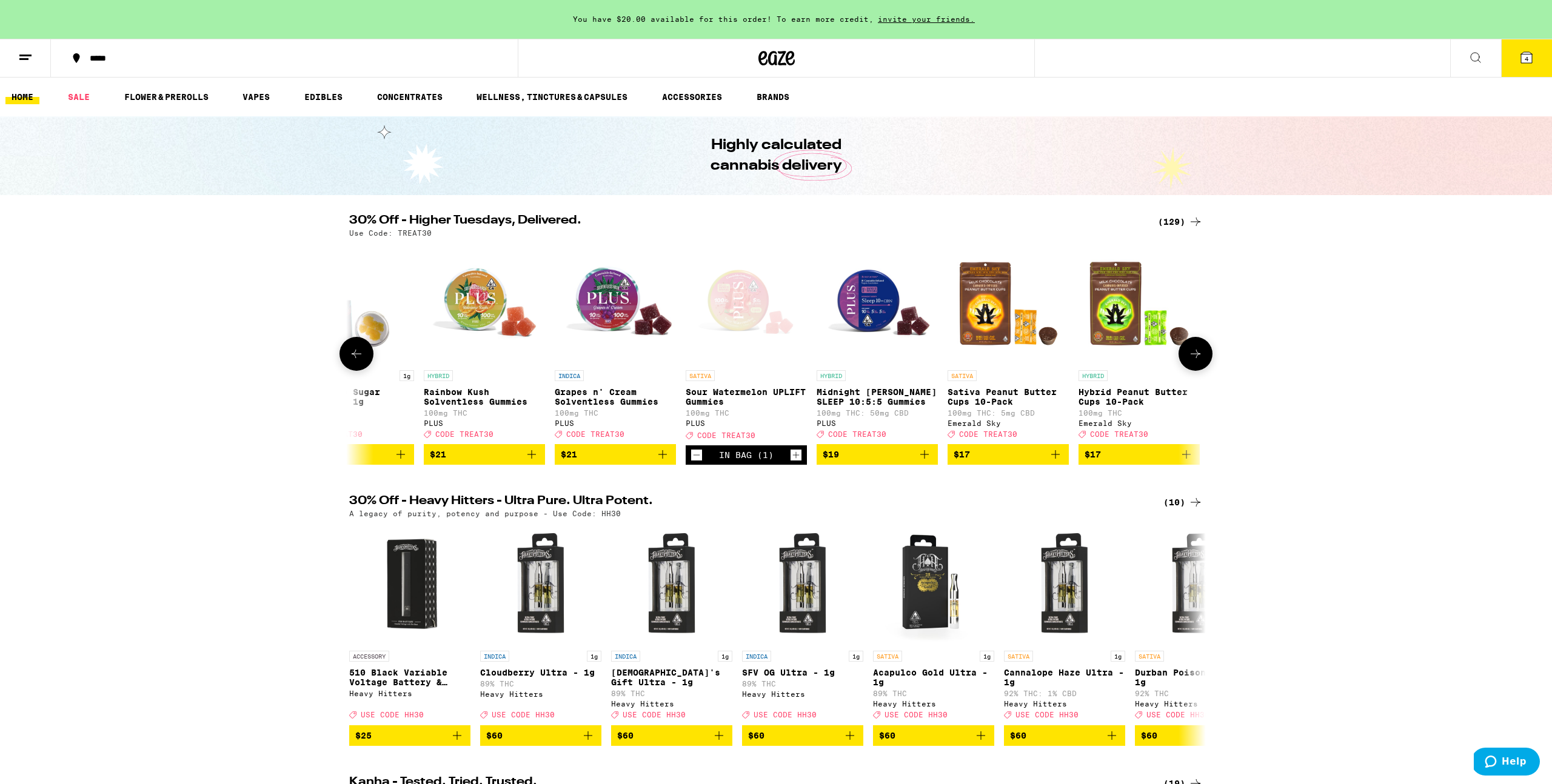
click at [356, 361] on icon at bounding box center [356, 354] width 15 height 15
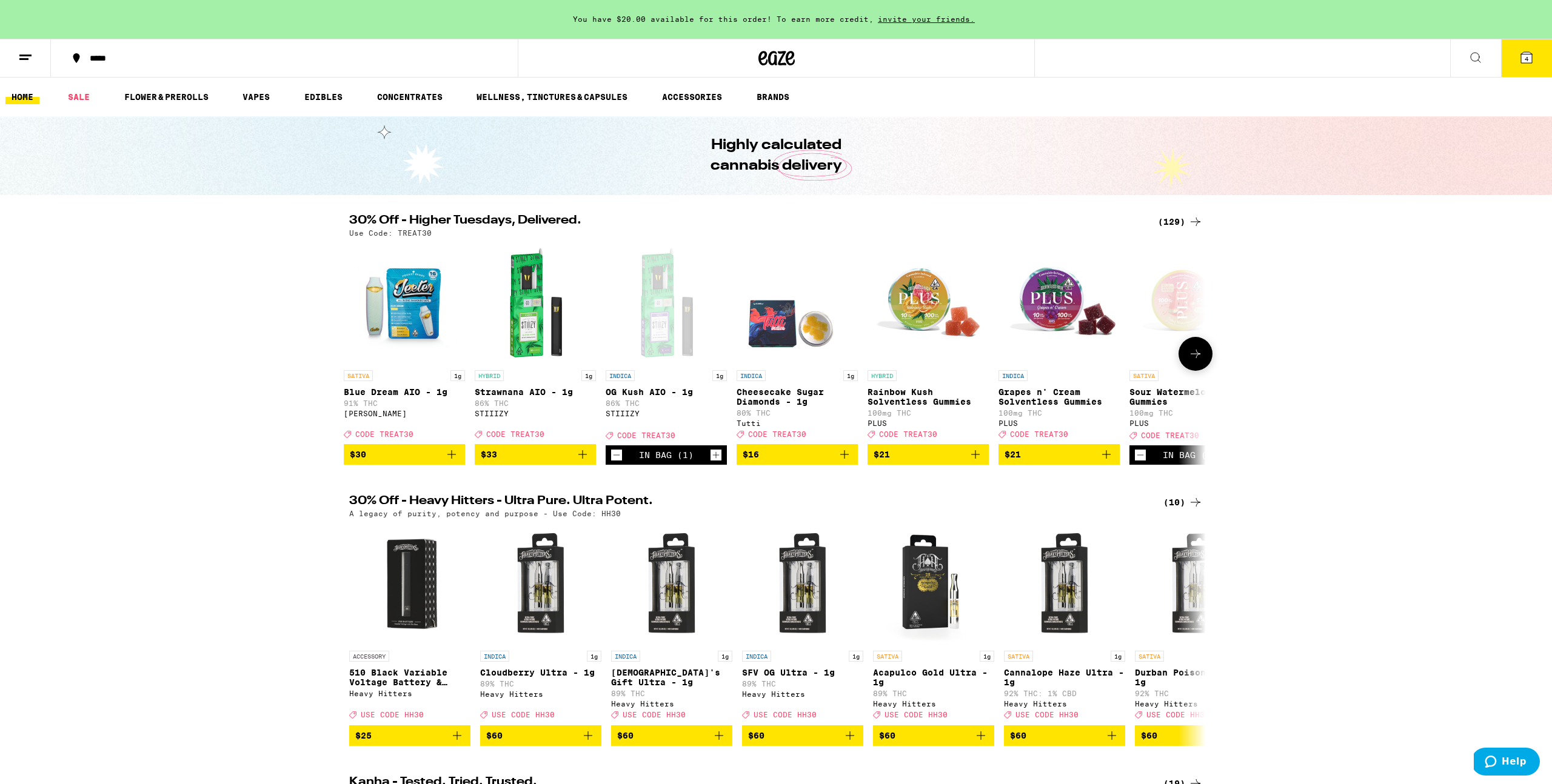
scroll to position [0, 0]
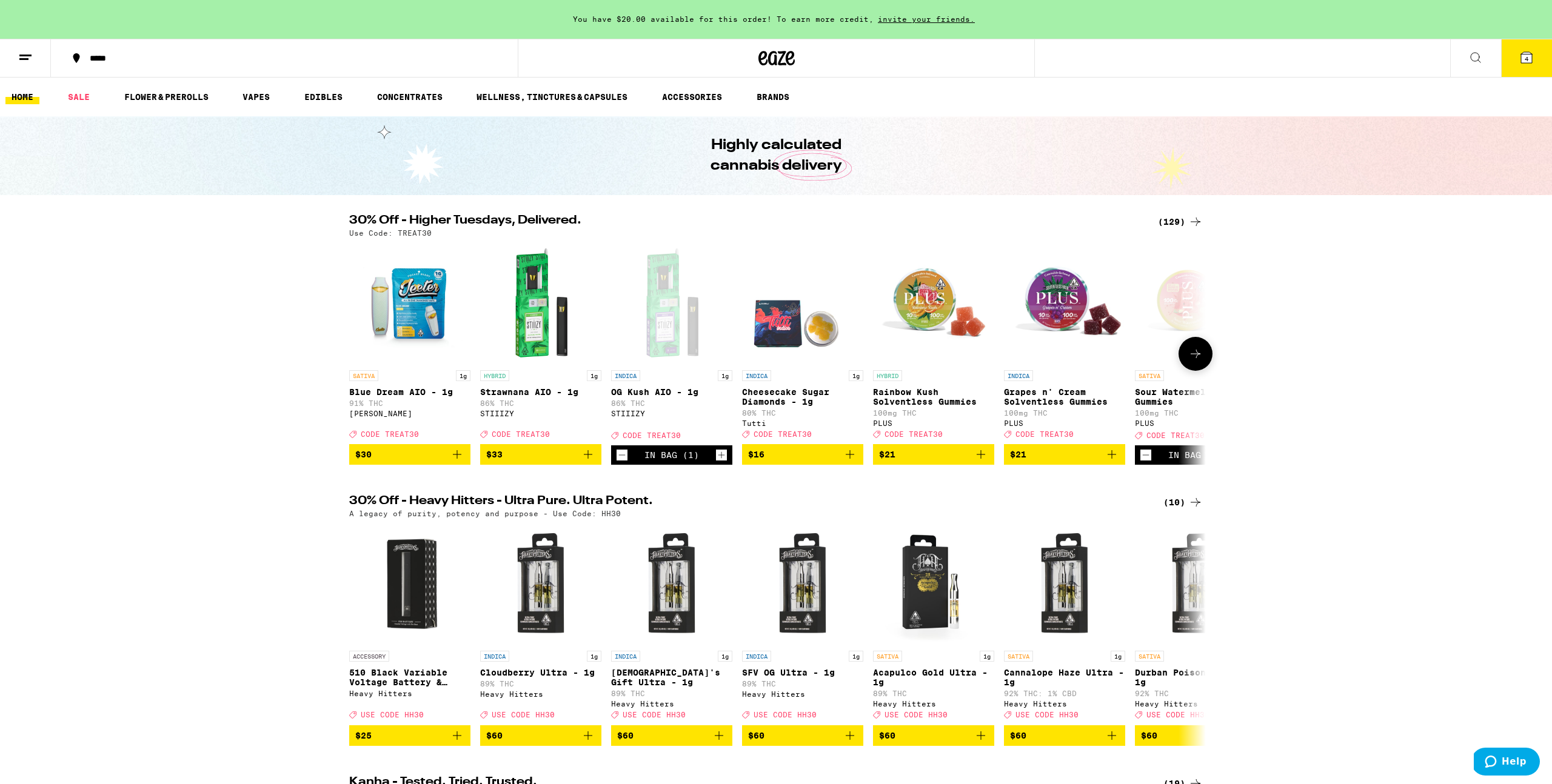
click at [1195, 361] on icon at bounding box center [1196, 354] width 15 height 15
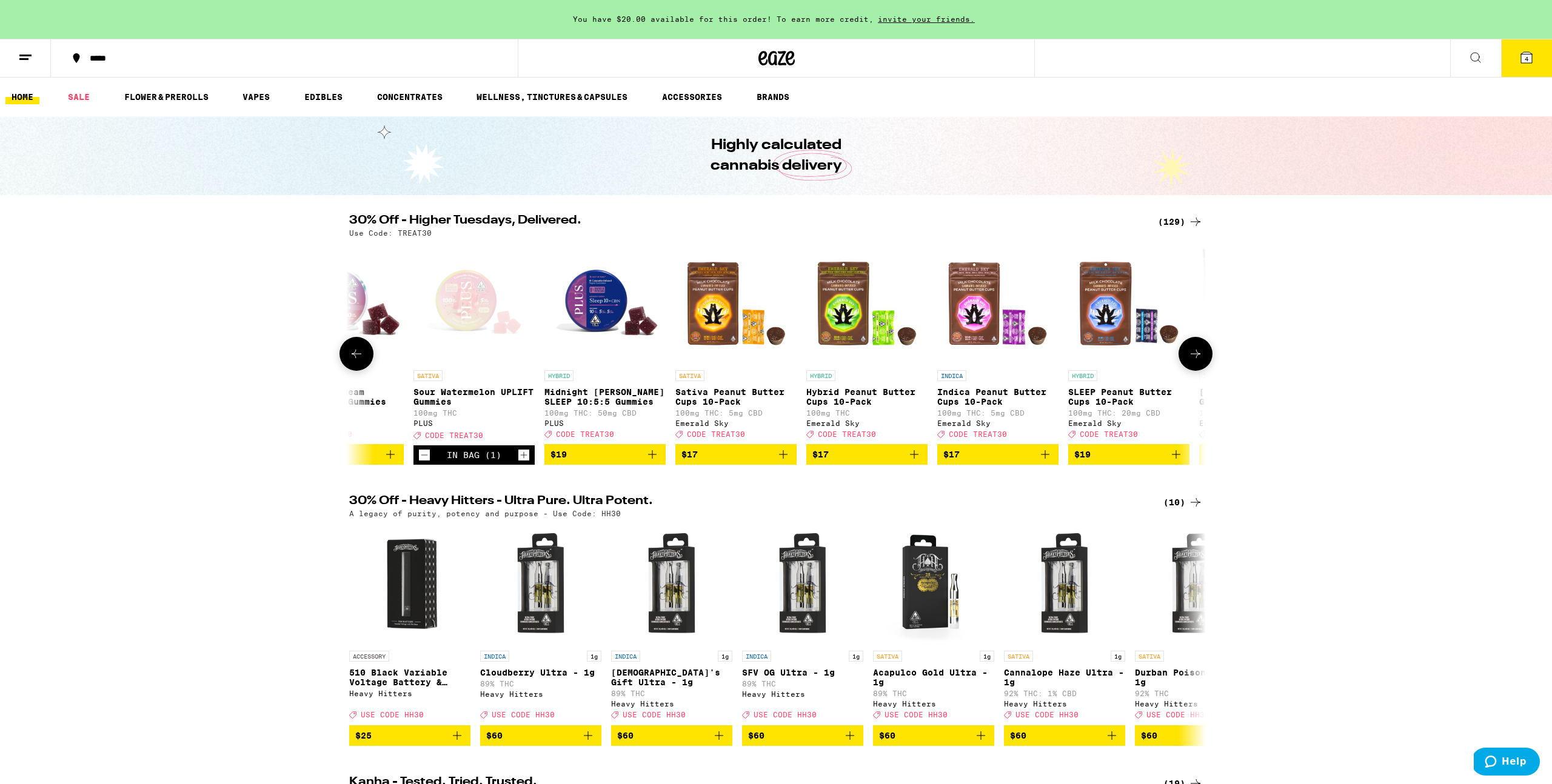
click at [1195, 361] on icon at bounding box center [1196, 354] width 15 height 15
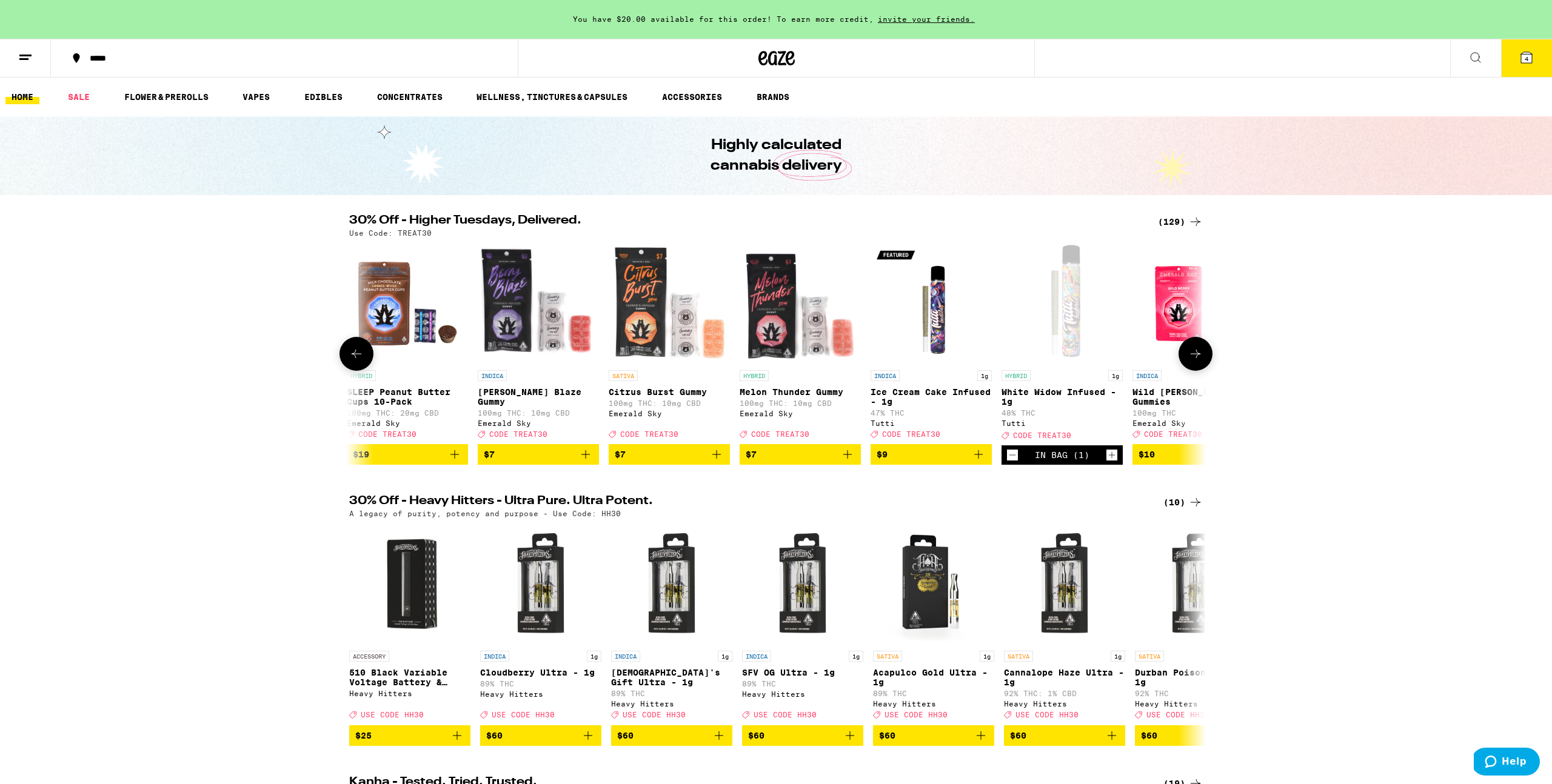
click at [1195, 361] on icon at bounding box center [1196, 354] width 15 height 15
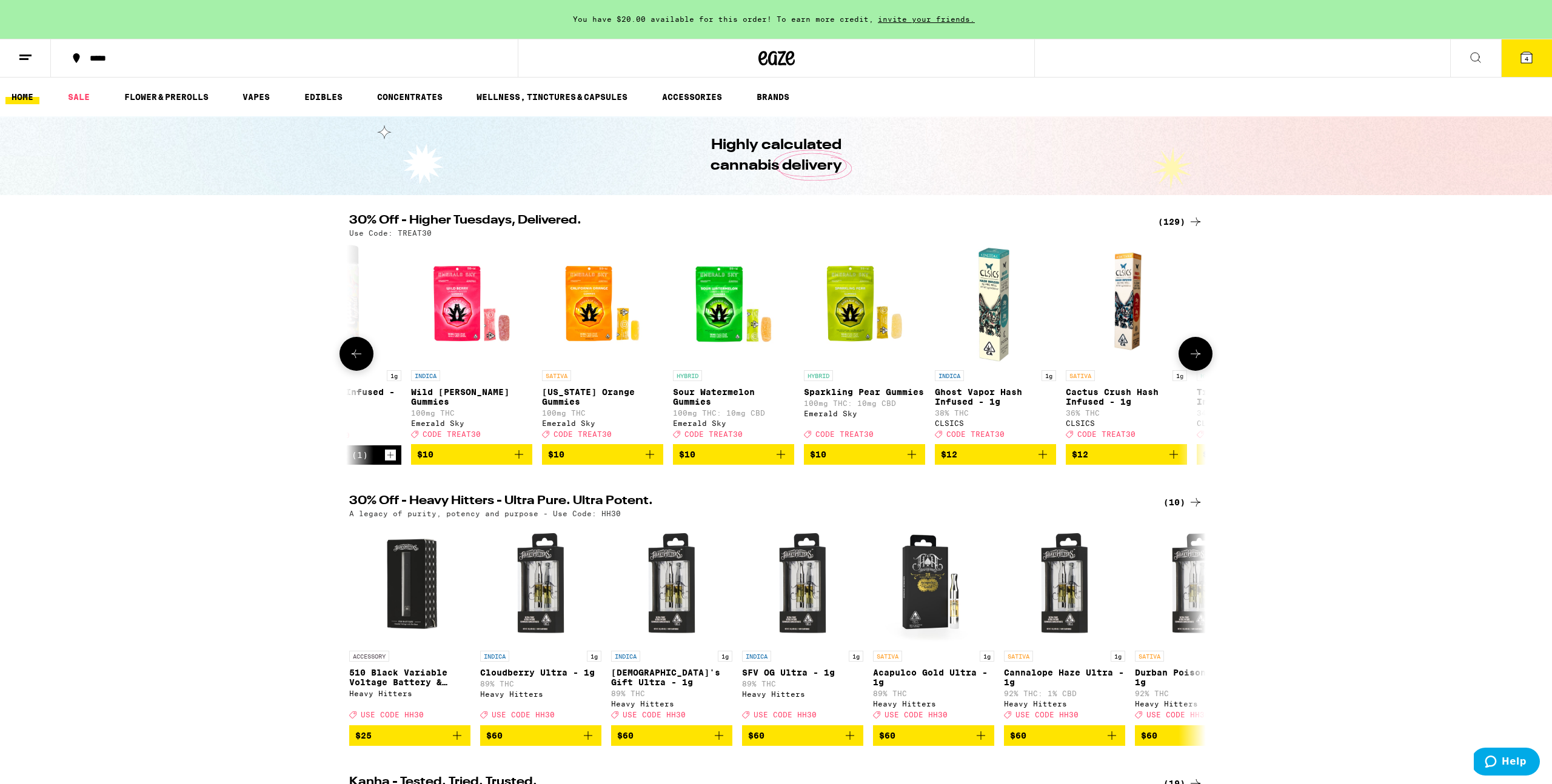
click at [1195, 361] on icon at bounding box center [1196, 354] width 15 height 15
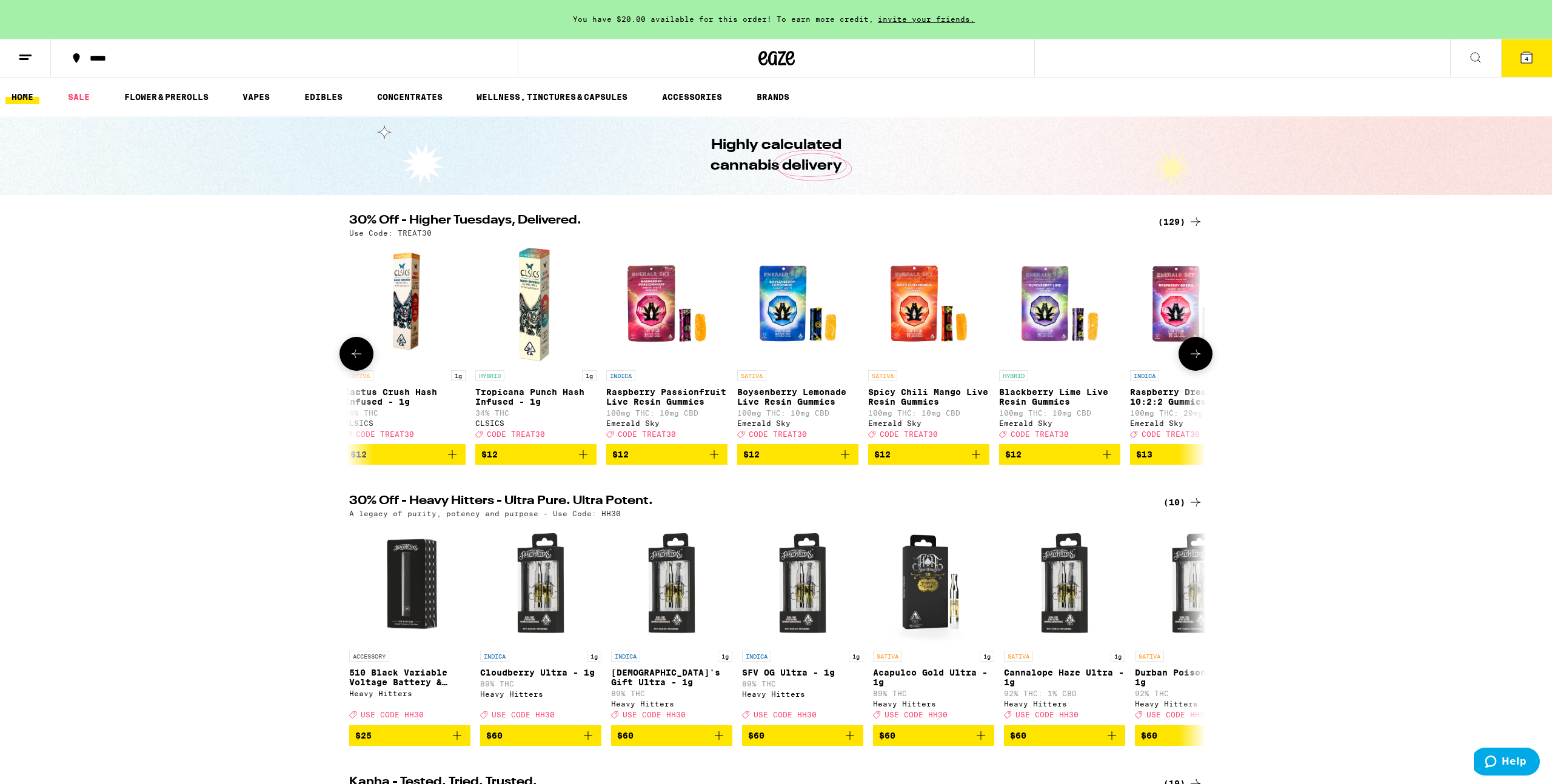
click at [1195, 361] on icon at bounding box center [1196, 354] width 15 height 15
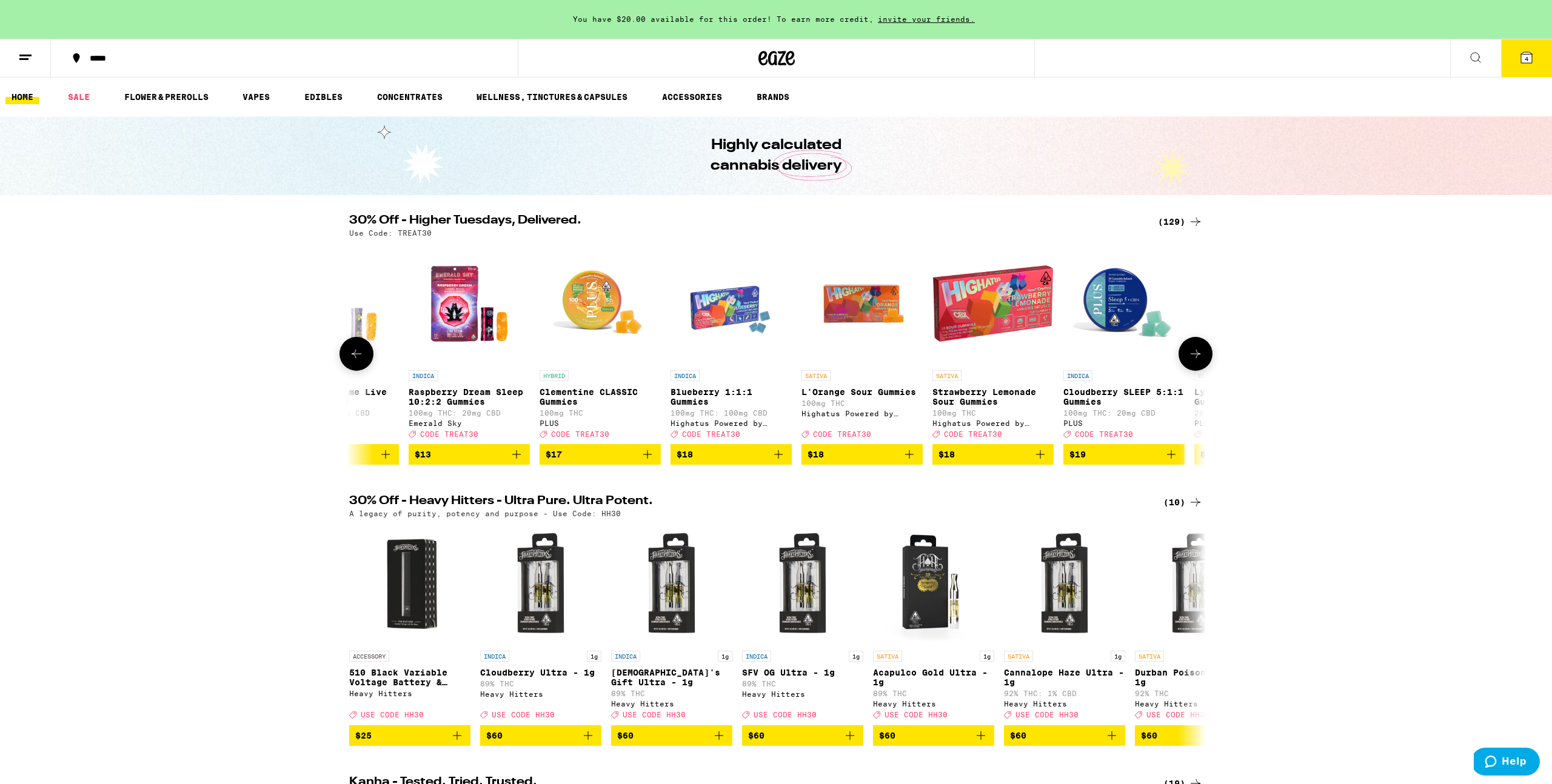
click at [1195, 361] on icon at bounding box center [1196, 354] width 15 height 15
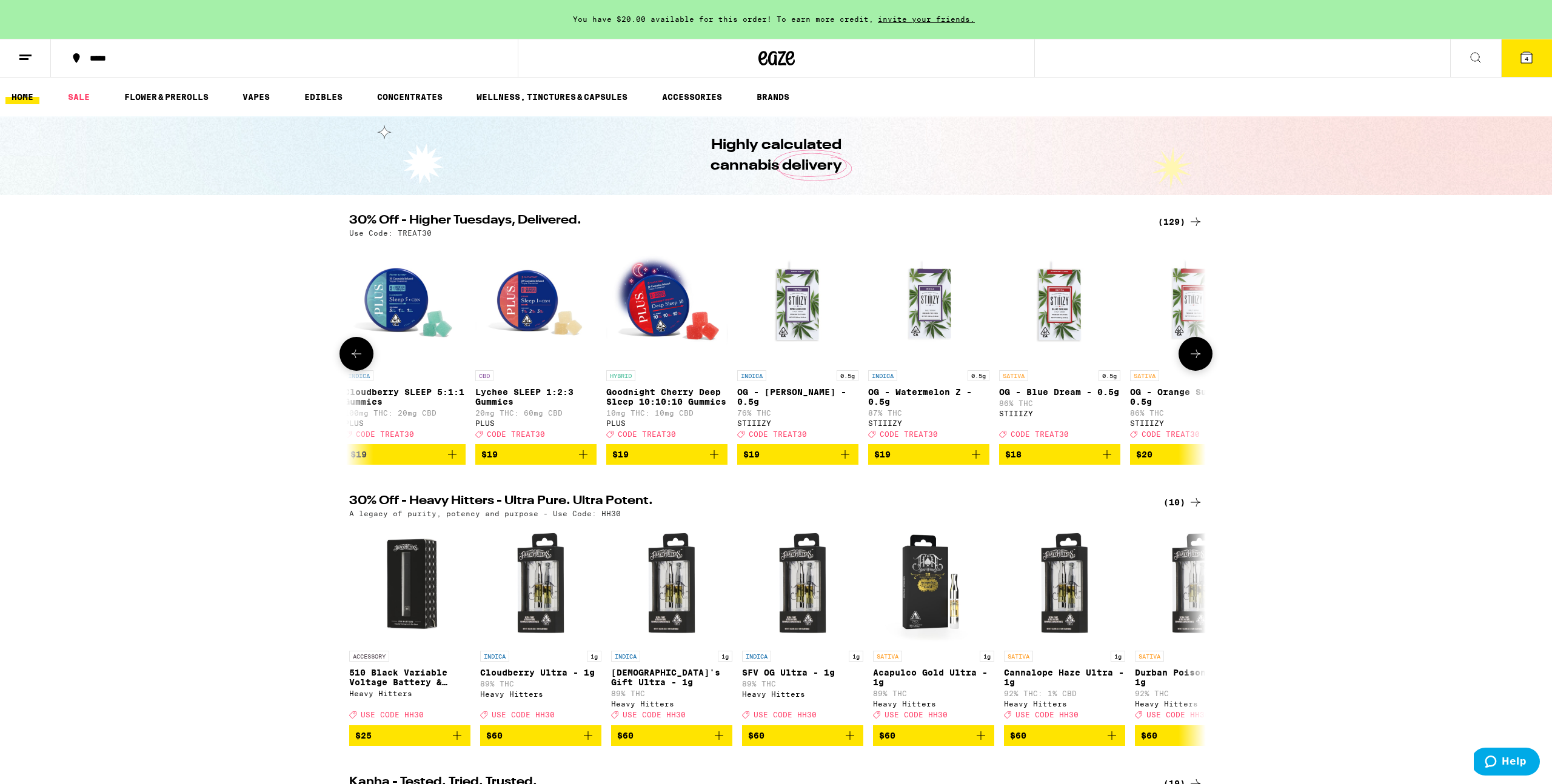
scroll to position [0, 4330]
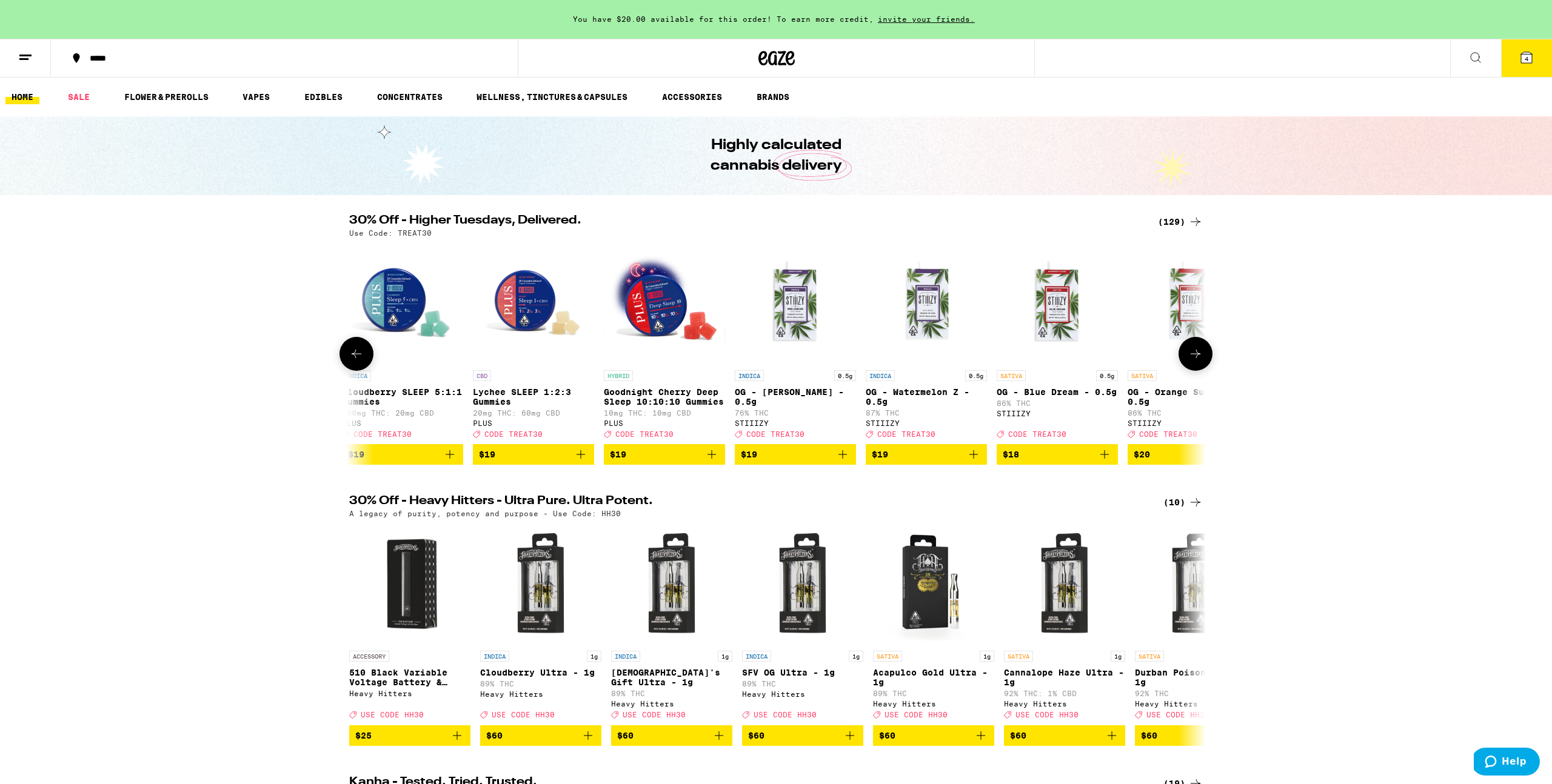
click at [1195, 361] on icon at bounding box center [1196, 354] width 15 height 15
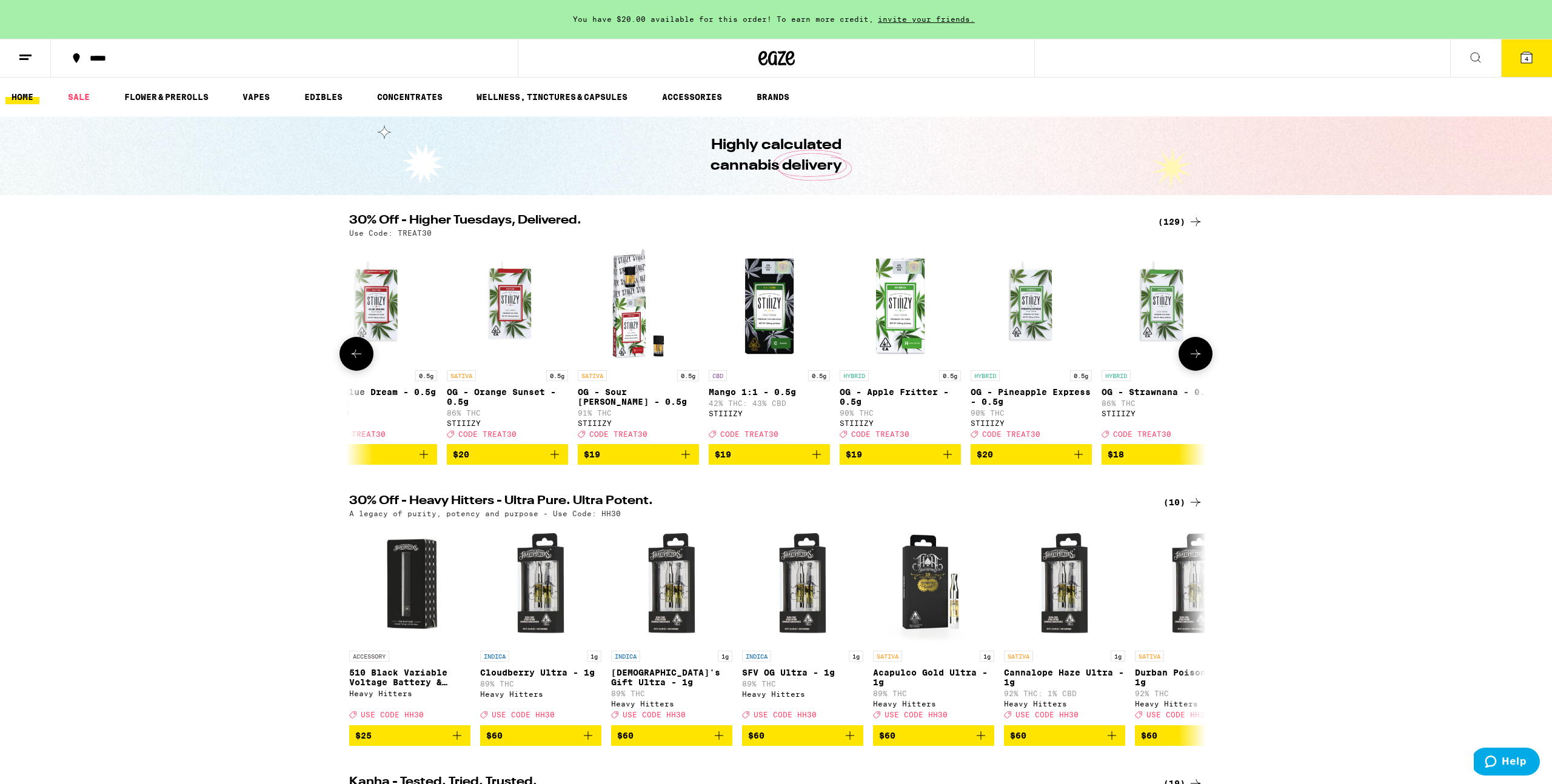
scroll to position [0, 5051]
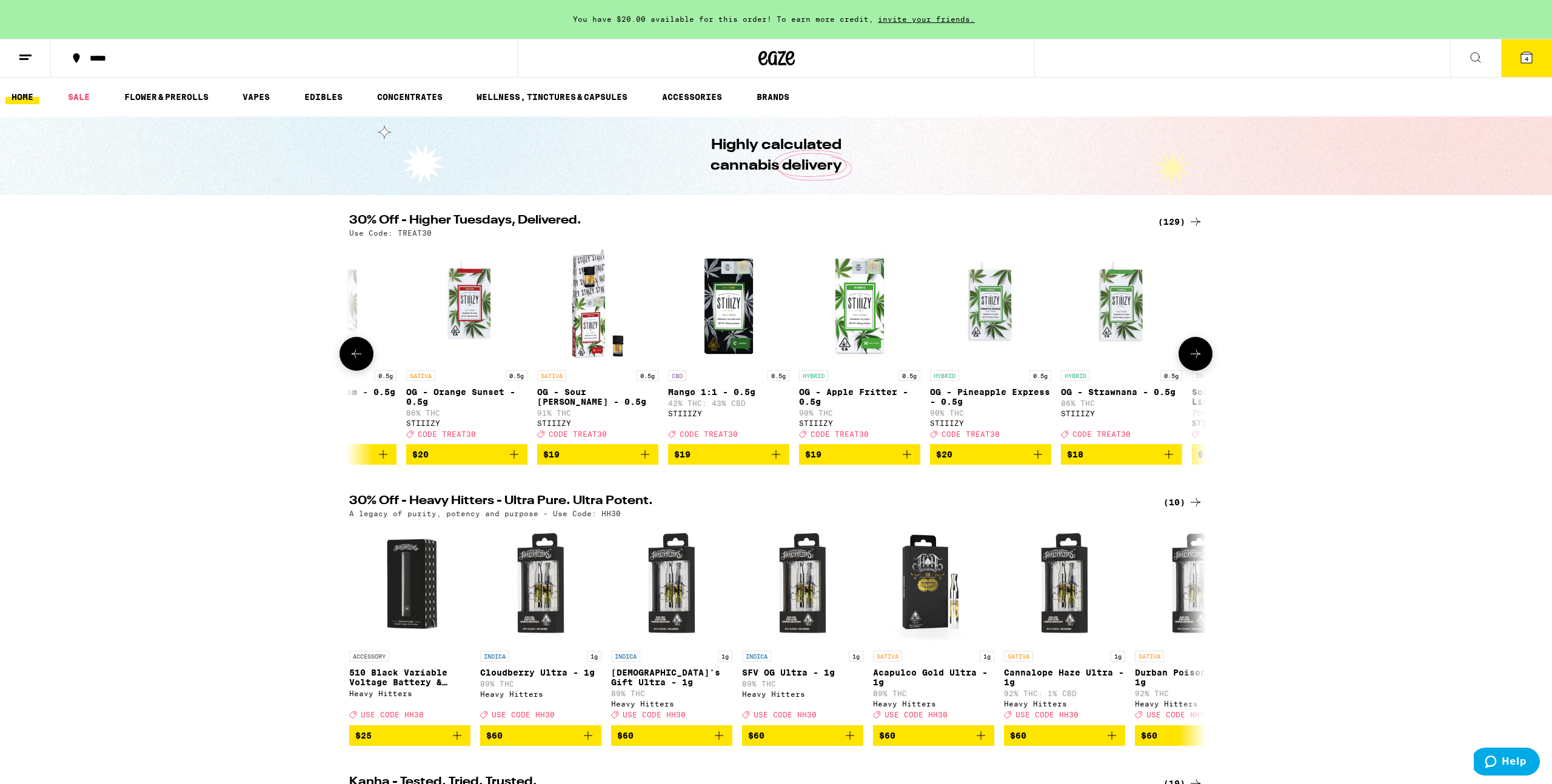
click at [1195, 361] on icon at bounding box center [1196, 354] width 15 height 15
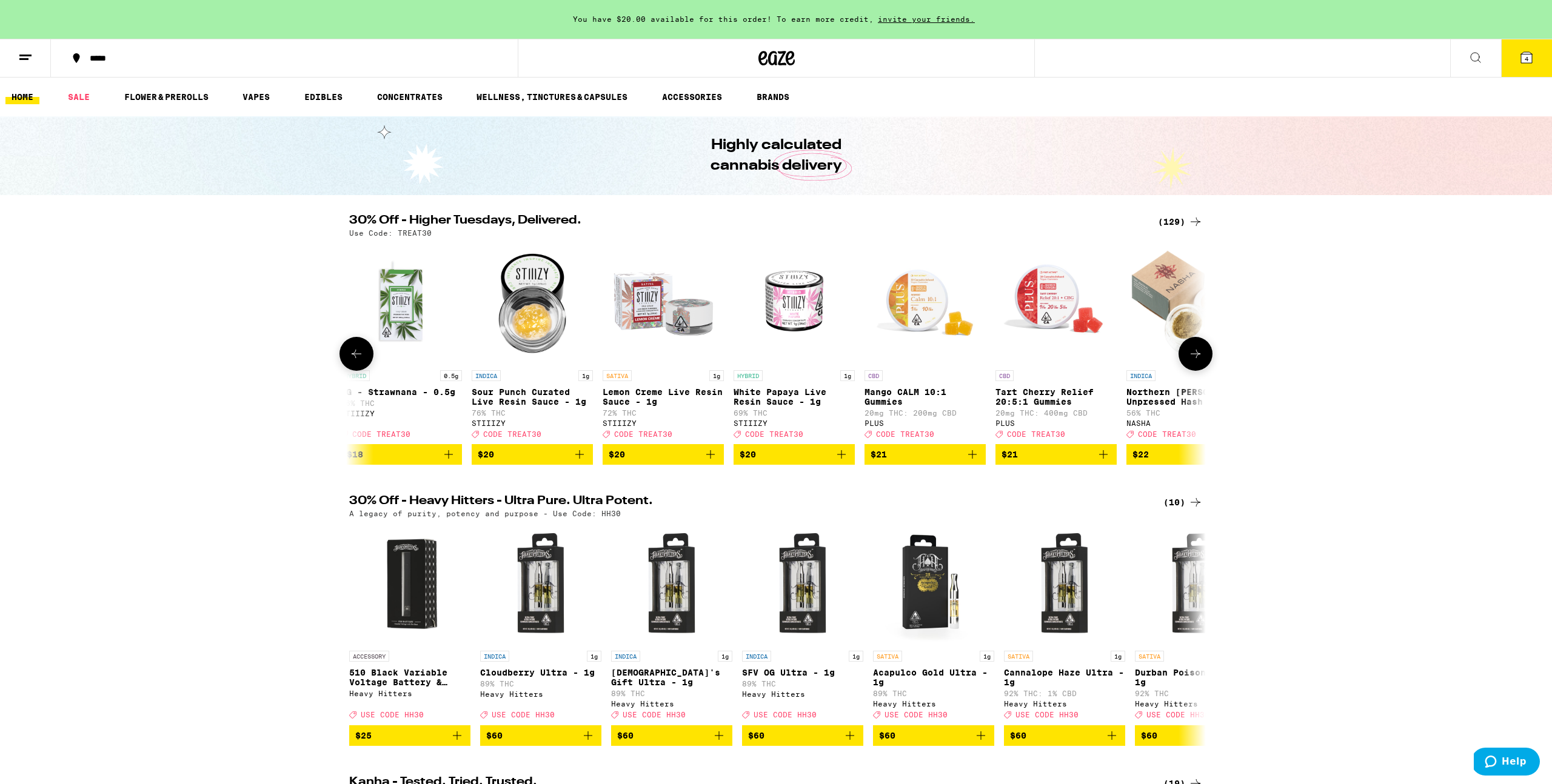
scroll to position [0, 5773]
click at [1195, 361] on icon at bounding box center [1196, 354] width 15 height 15
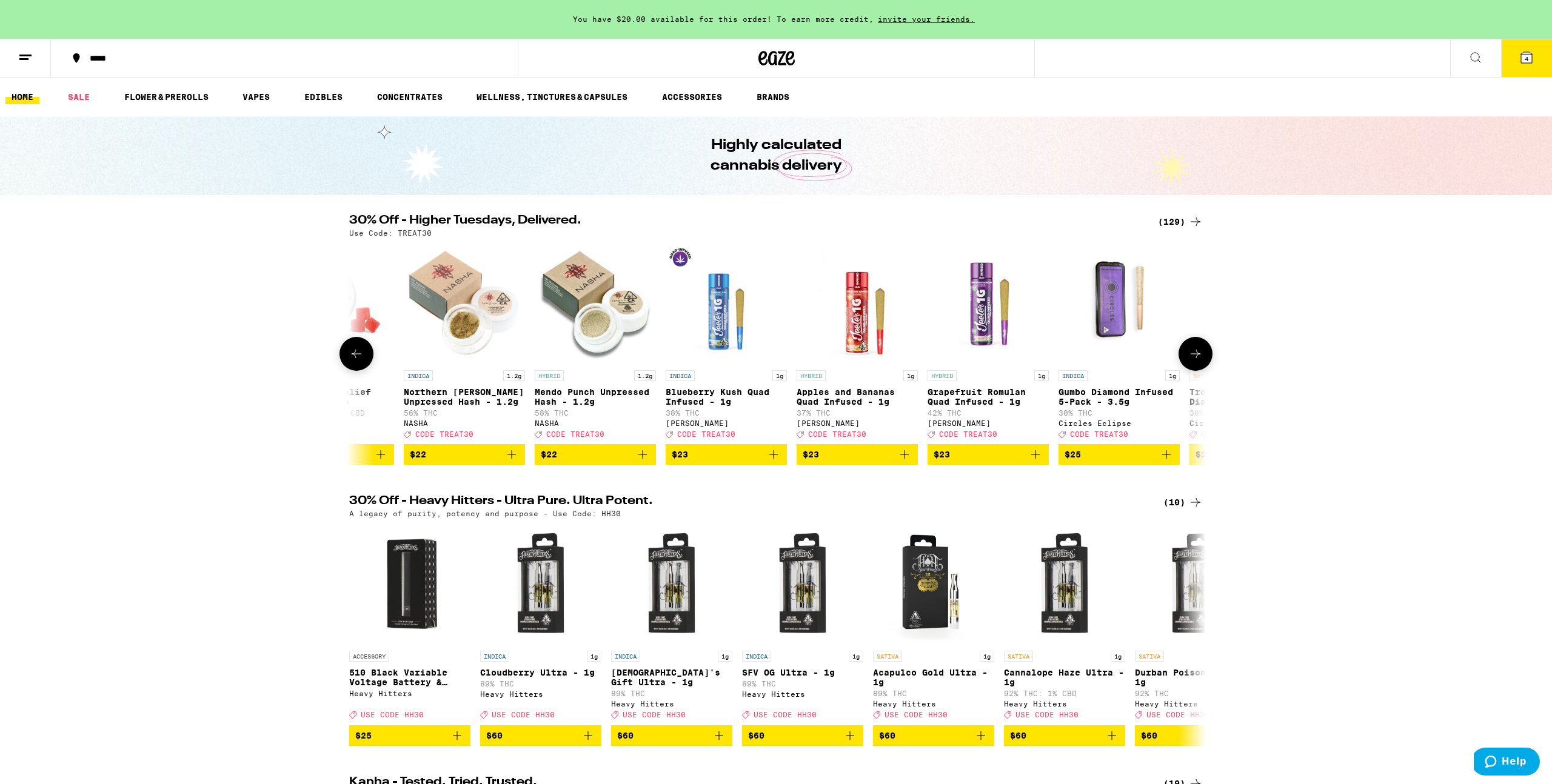
click at [1195, 361] on icon at bounding box center [1196, 354] width 15 height 15
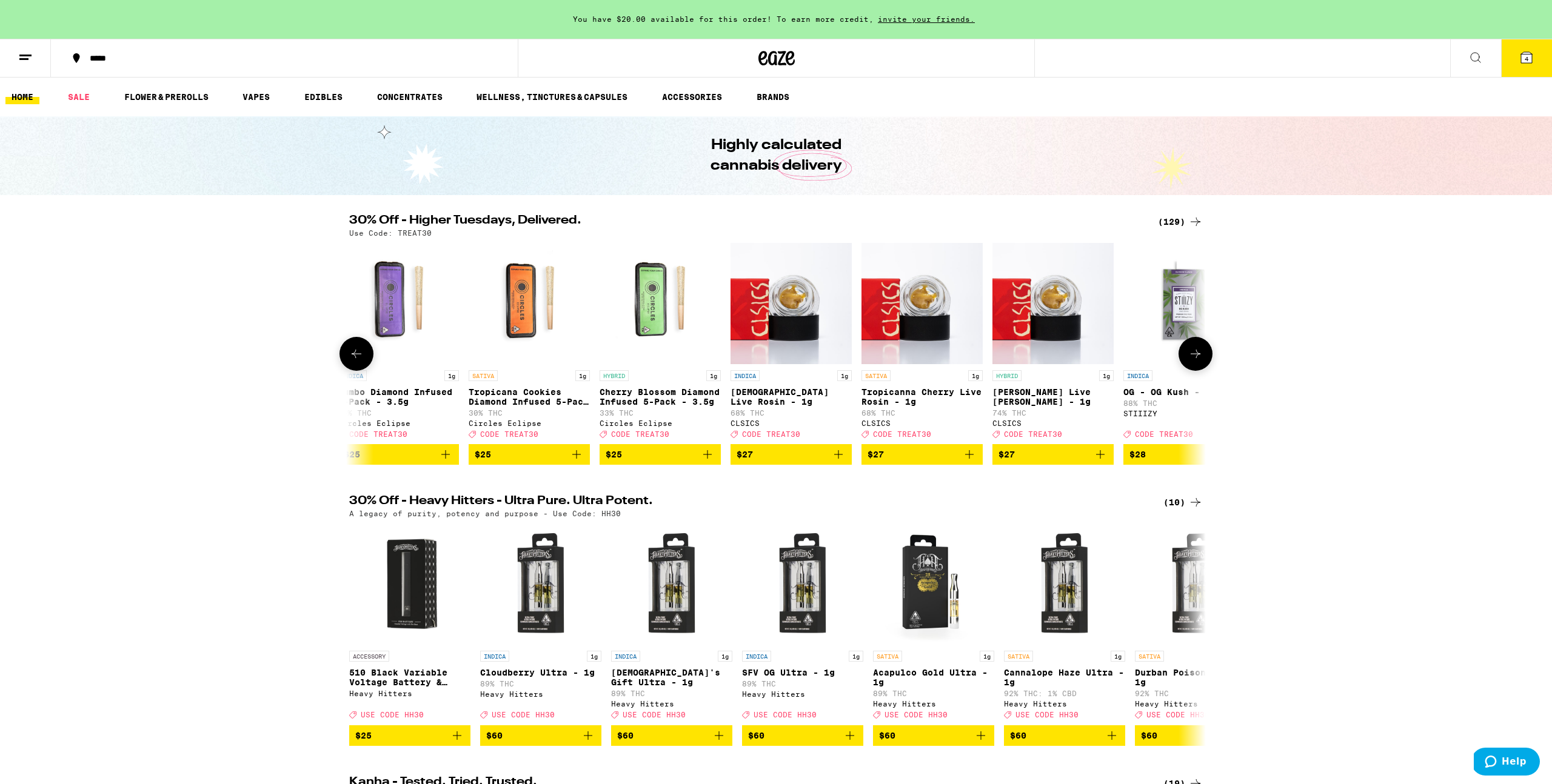
scroll to position [0, 7216]
click at [1195, 361] on icon at bounding box center [1196, 354] width 15 height 15
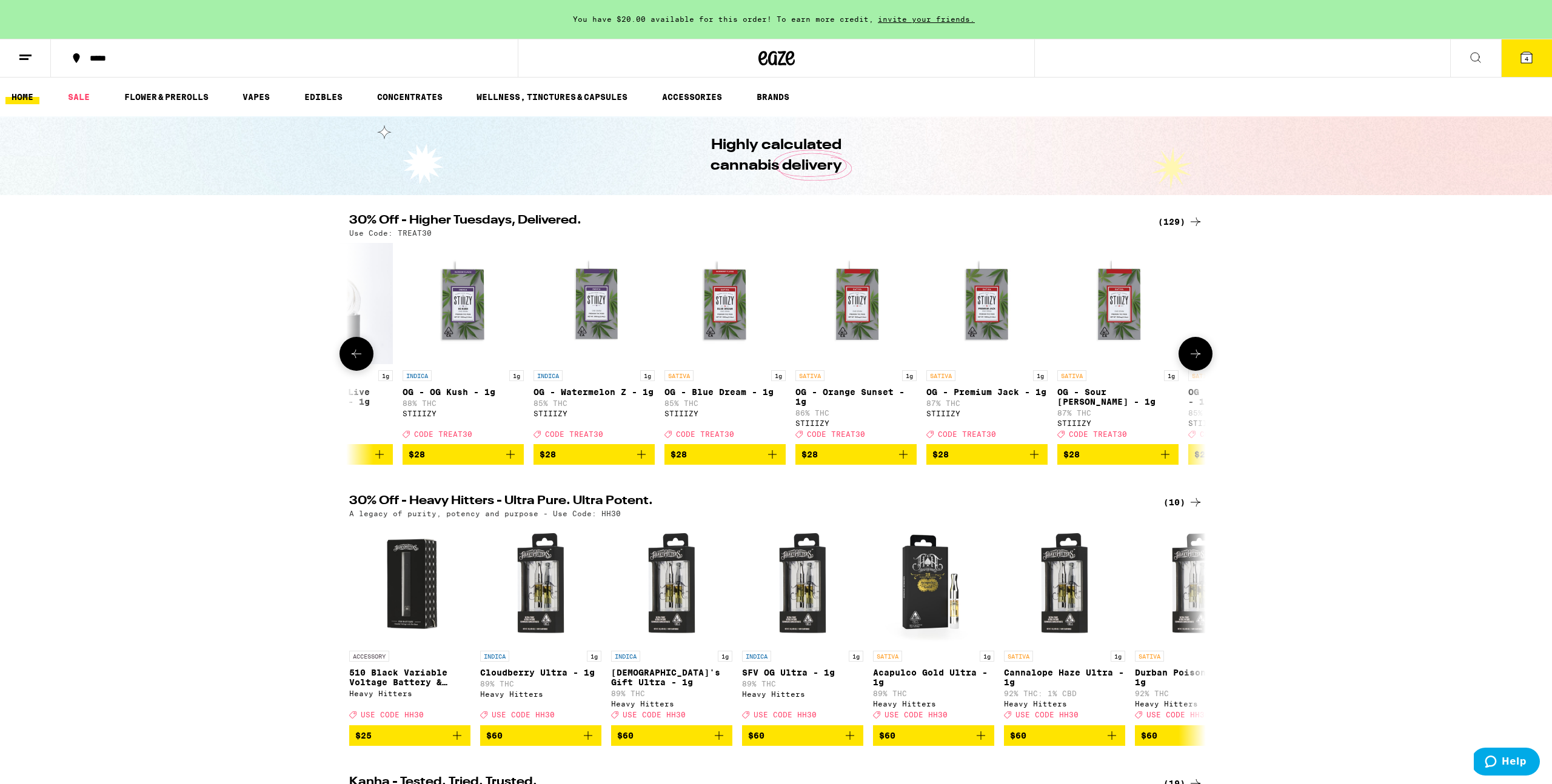
scroll to position [0, 7938]
click at [1195, 361] on icon at bounding box center [1196, 354] width 15 height 15
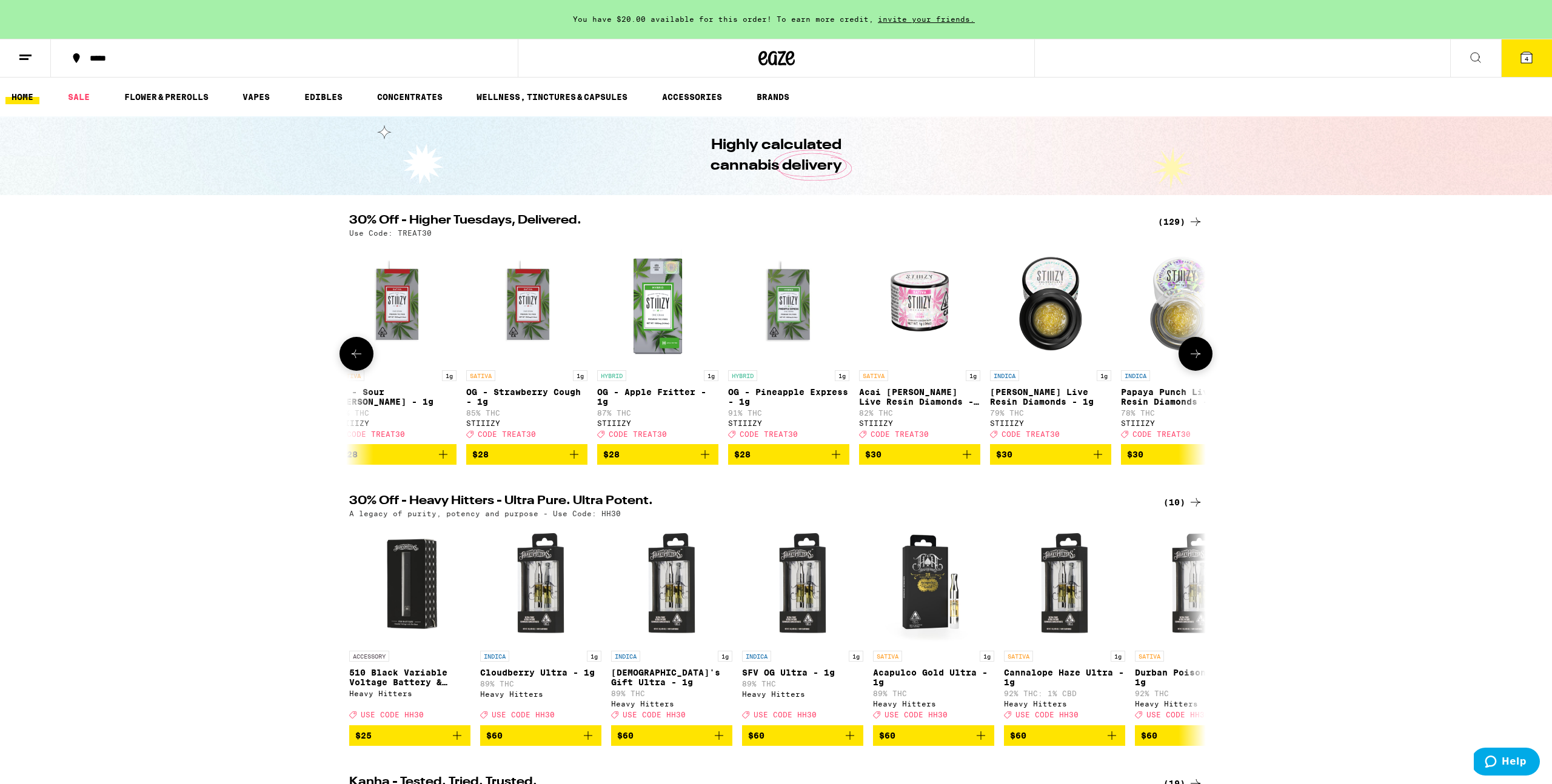
scroll to position [0, 8659]
click at [835, 462] on icon "Add to bag" at bounding box center [835, 454] width 15 height 15
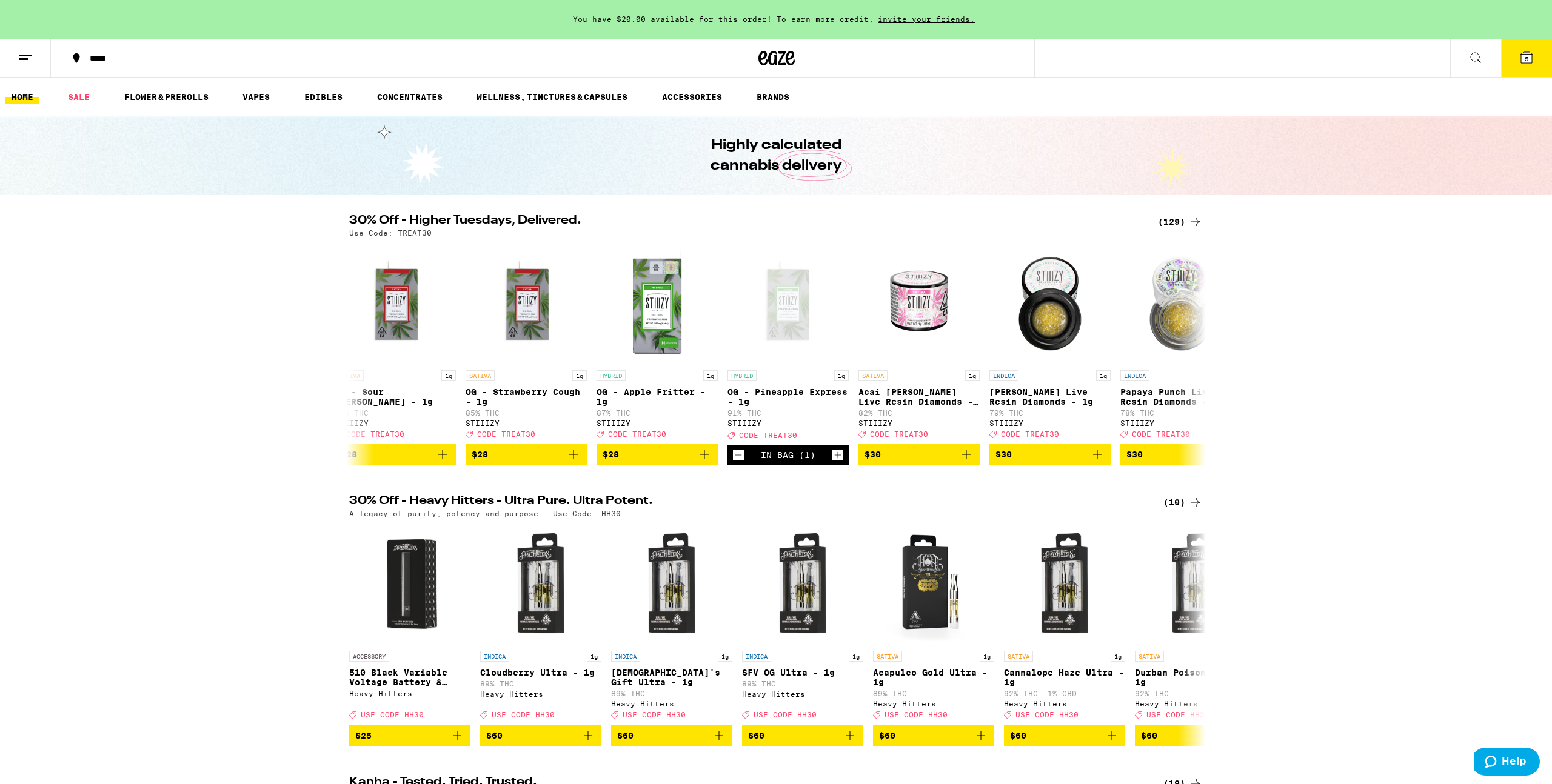
click at [1346, 415] on div "30% Off - Higher Tuesdays, Delivered. (129) Use Code: TREAT30 SATIVA 1g Blue Dr…" at bounding box center [776, 340] width 1552 height 250
drag, startPoint x: 1404, startPoint y: 398, endPoint x: 1430, endPoint y: 391, distance: 26.9
click at [1403, 398] on div "30% Off - Higher Tuesdays, Delivered. (129) Use Code: TREAT30 SATIVA 1g Blue Dr…" at bounding box center [776, 340] width 1552 height 250
click at [1534, 65] on button "5" at bounding box center [1527, 58] width 51 height 38
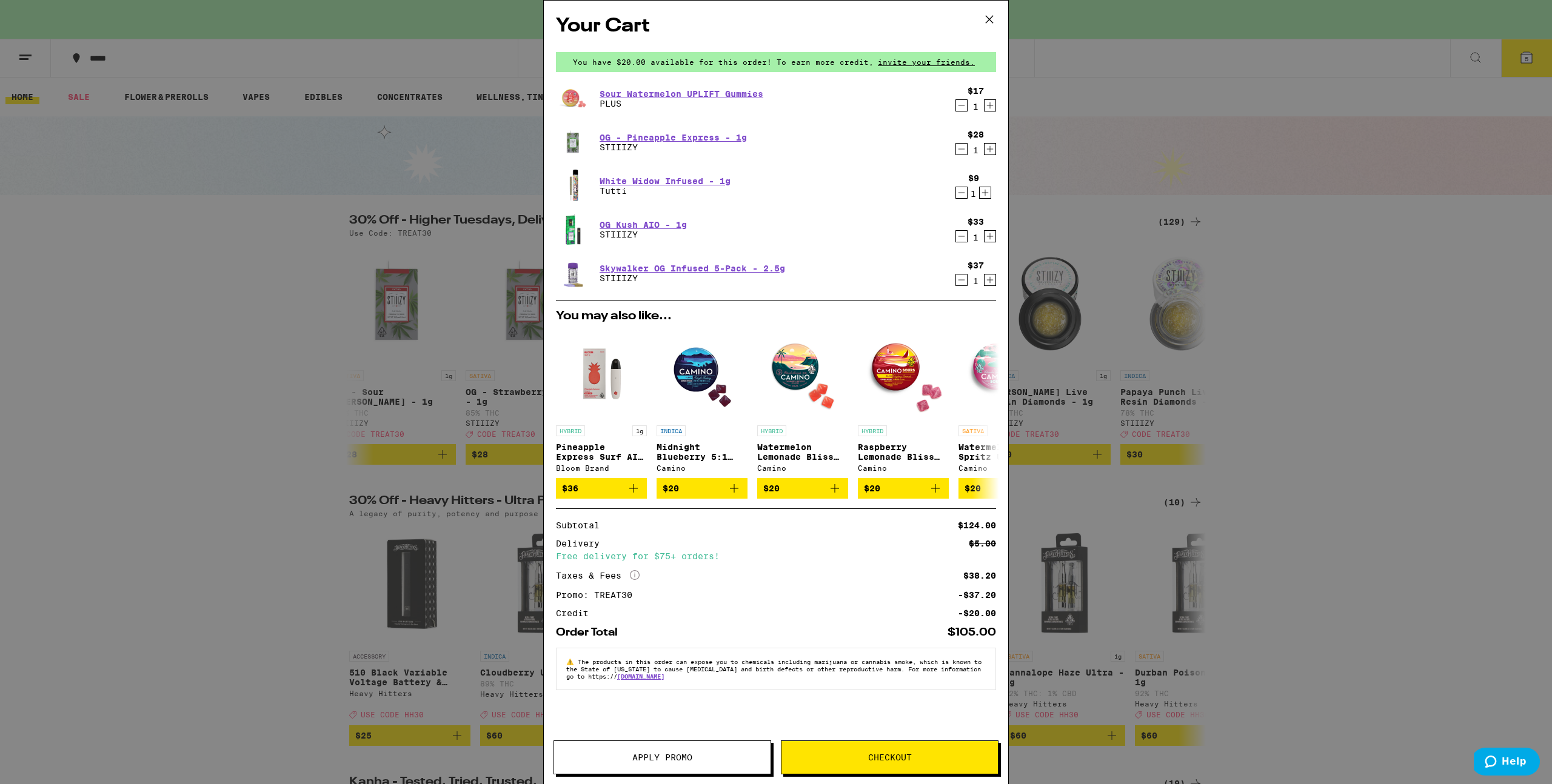
click at [985, 19] on icon at bounding box center [990, 20] width 18 height 18
